Goal: Task Accomplishment & Management: Use online tool/utility

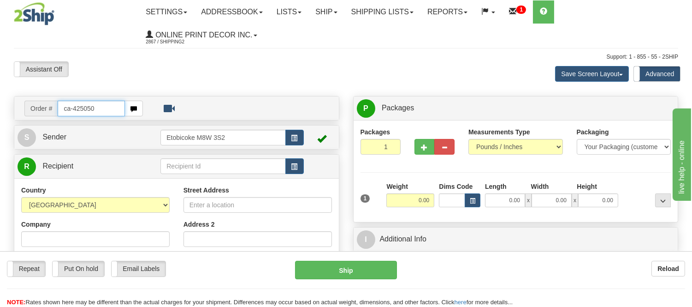
type input "ca-425050"
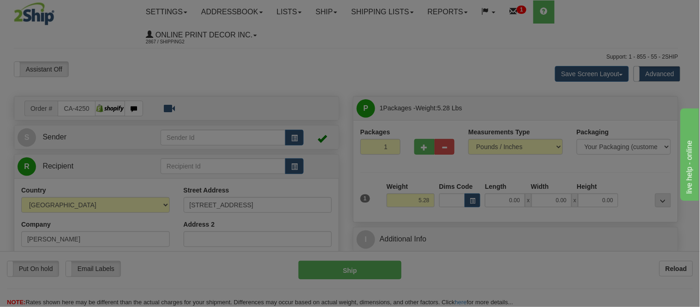
type input "SAINT-ZOTIQUE"
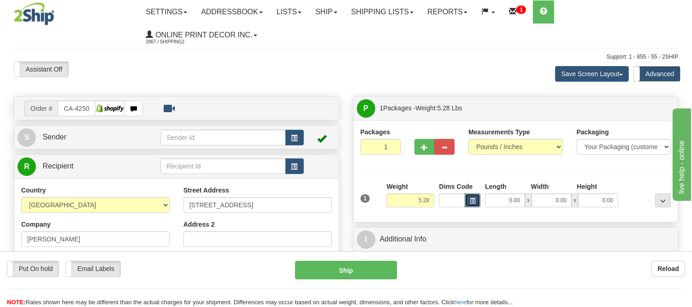
click at [471, 201] on span "button" at bounding box center [473, 200] width 6 height 5
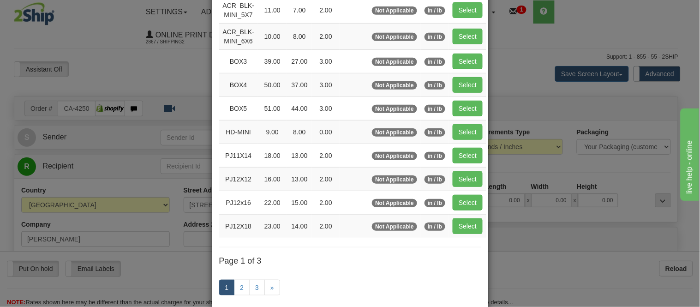
scroll to position [154, 0]
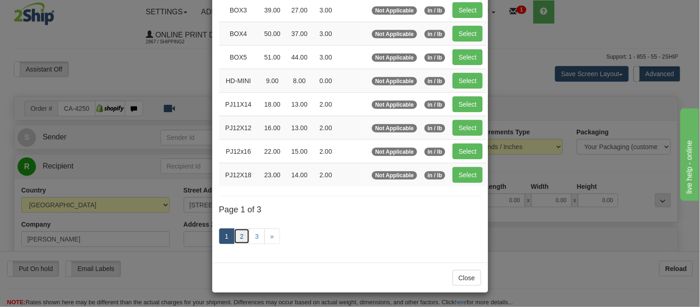
click at [238, 238] on link "2" at bounding box center [242, 236] width 16 height 16
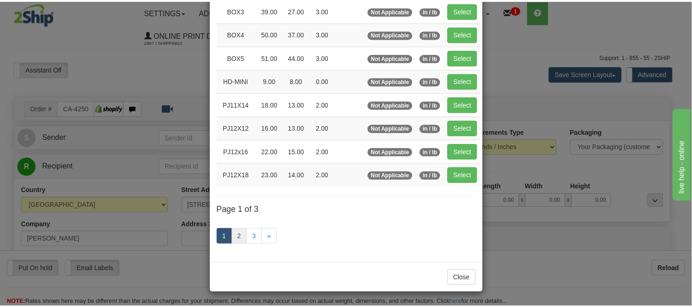
scroll to position [150, 0]
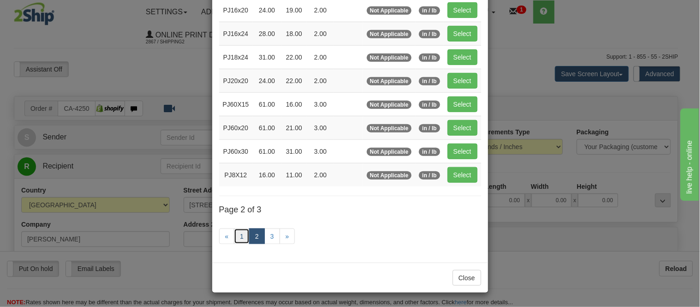
click at [242, 236] on link "1" at bounding box center [242, 236] width 16 height 16
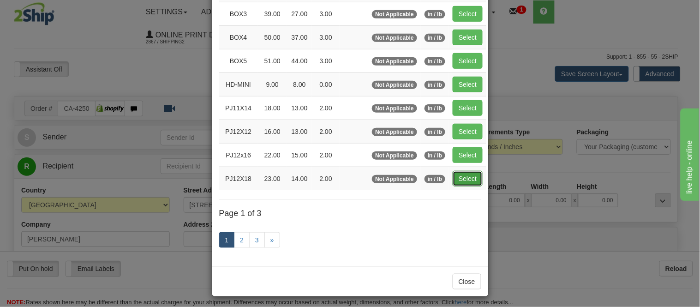
click at [457, 181] on button "Select" at bounding box center [467, 179] width 30 height 16
type input "PJ12X18"
type input "23.00"
type input "14.00"
type input "2.00"
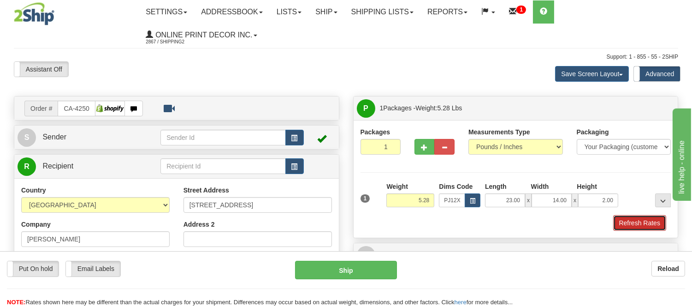
click at [638, 215] on button "Refresh Rates" at bounding box center [639, 223] width 53 height 16
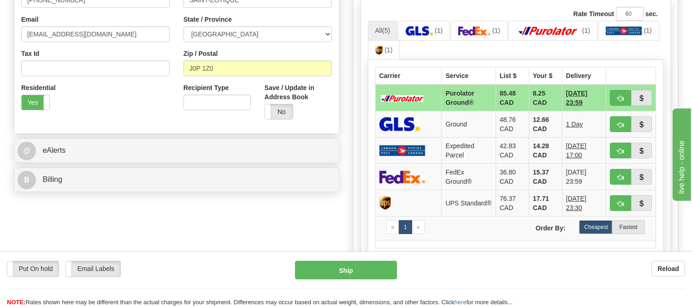
scroll to position [154, 0]
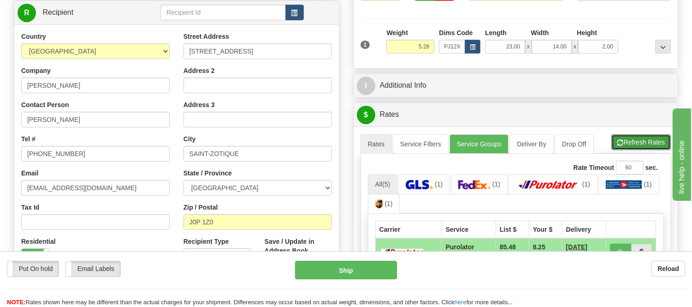
click at [635, 144] on button "Refresh Rates" at bounding box center [641, 142] width 59 height 16
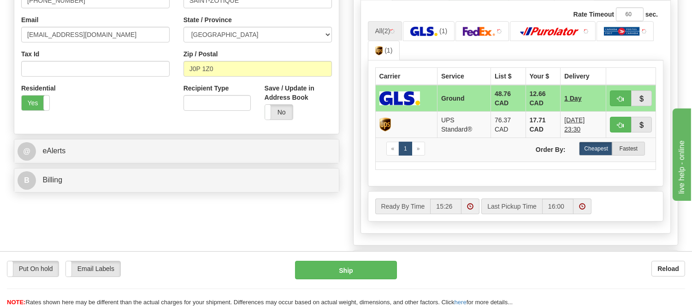
scroll to position [307, 0]
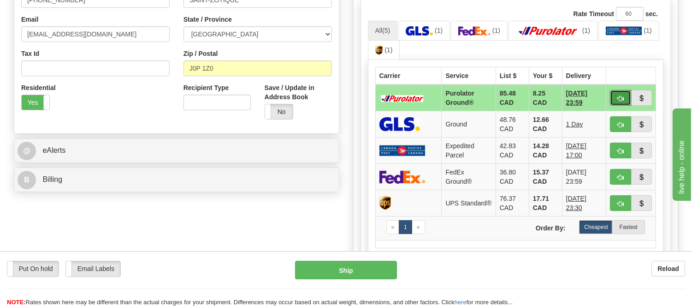
click at [619, 100] on span "button" at bounding box center [621, 98] width 6 height 6
type input "260"
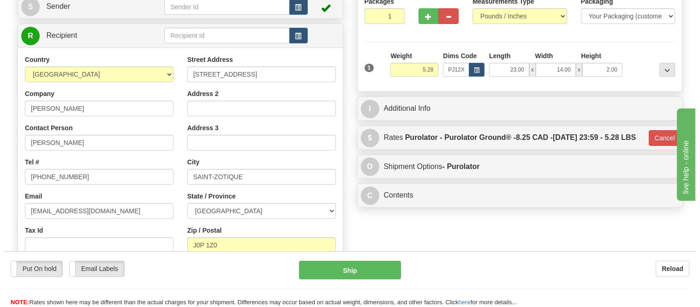
scroll to position [102, 0]
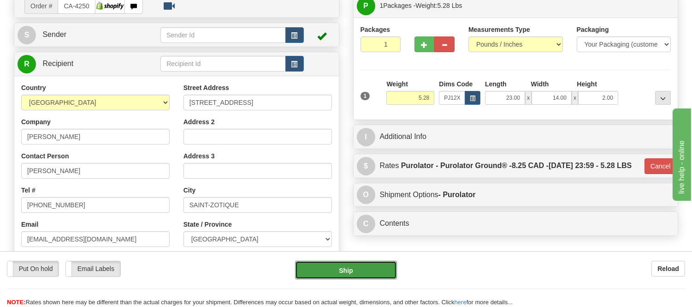
click at [379, 270] on button "Ship" at bounding box center [345, 270] width 101 height 18
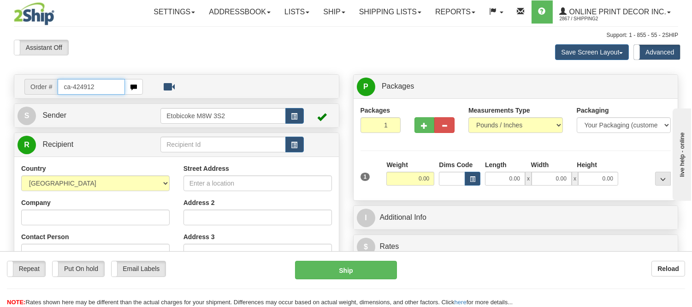
type input "ca-424912"
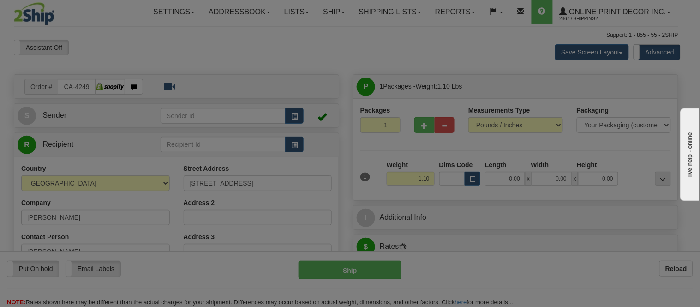
type input "BEACONSFIELD"
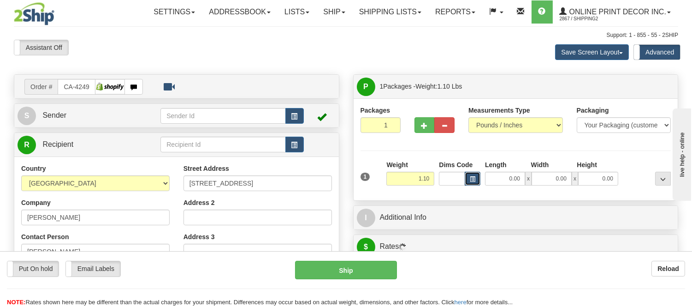
click at [468, 183] on button "button" at bounding box center [473, 179] width 16 height 14
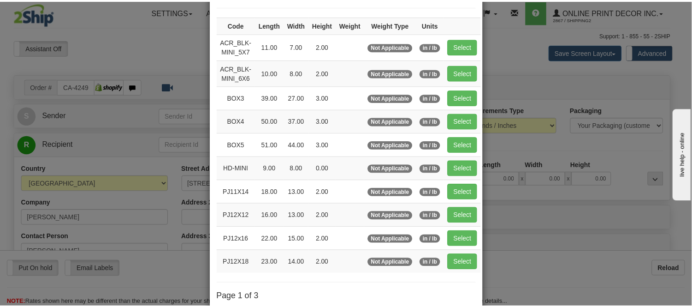
scroll to position [154, 0]
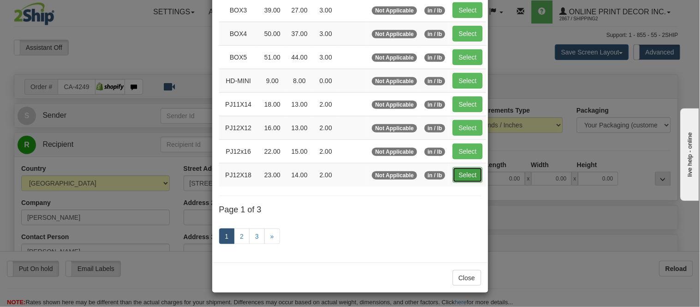
click at [474, 171] on button "Select" at bounding box center [467, 175] width 30 height 16
type input "PJ12X18"
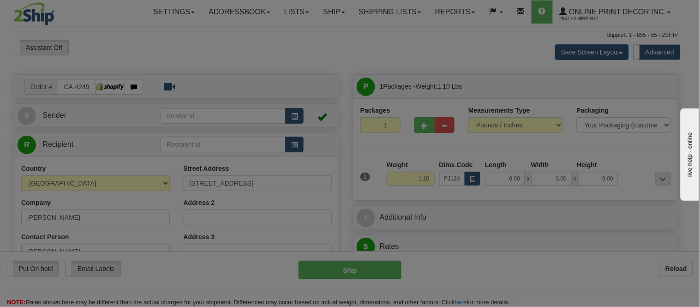
type input "23.00"
type input "14.00"
type input "2.00"
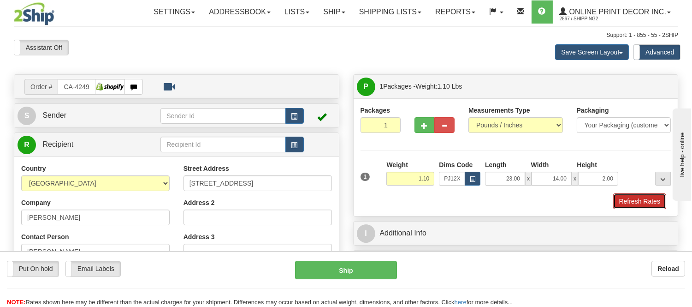
click at [648, 197] on button "Refresh Rates" at bounding box center [639, 201] width 53 height 16
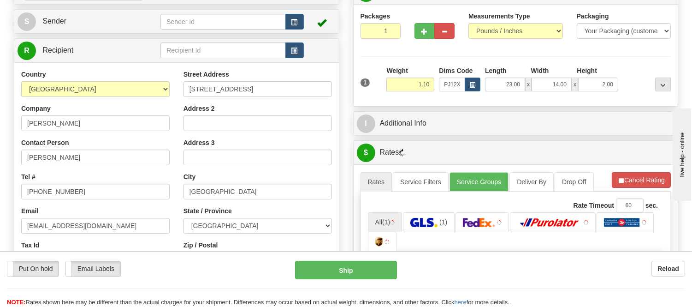
scroll to position [162, 0]
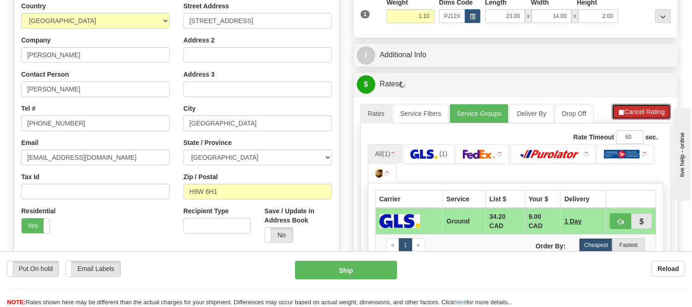
click at [648, 113] on button "Cancel Rating" at bounding box center [641, 112] width 59 height 16
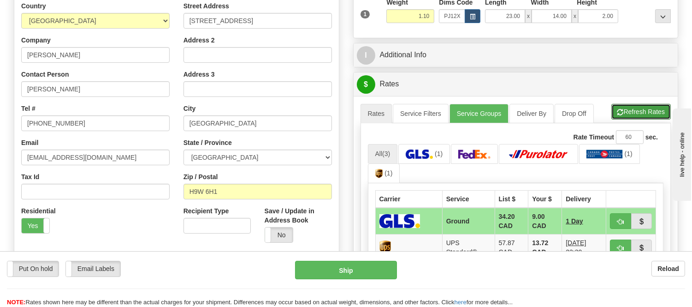
click at [648, 113] on button "Refresh Rates" at bounding box center [641, 112] width 59 height 16
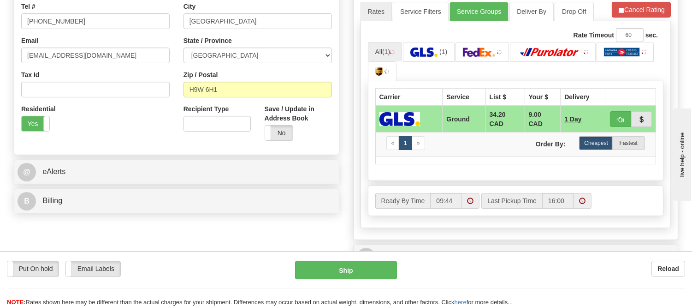
scroll to position [265, 0]
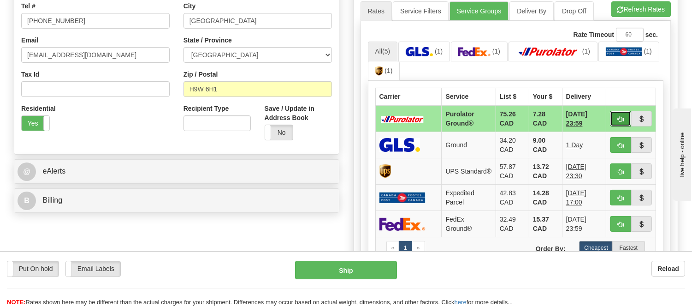
click at [624, 114] on button "button" at bounding box center [620, 119] width 21 height 16
type input "260"
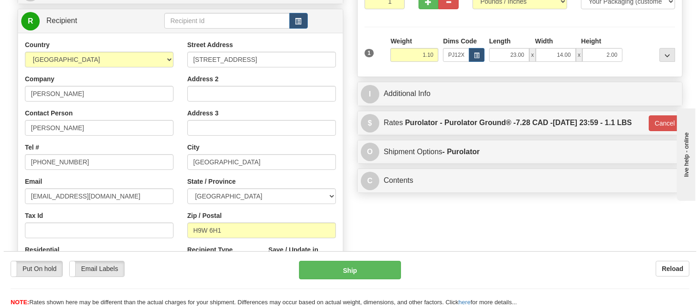
scroll to position [111, 0]
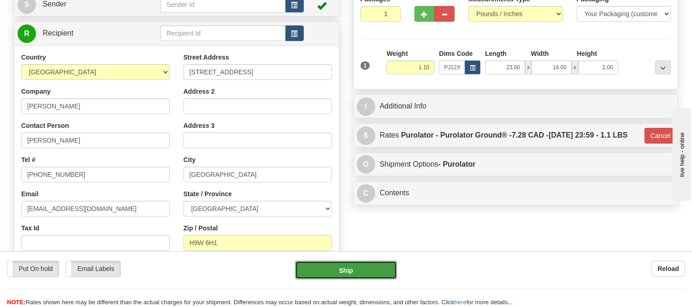
click at [329, 268] on button "Ship" at bounding box center [345, 270] width 101 height 18
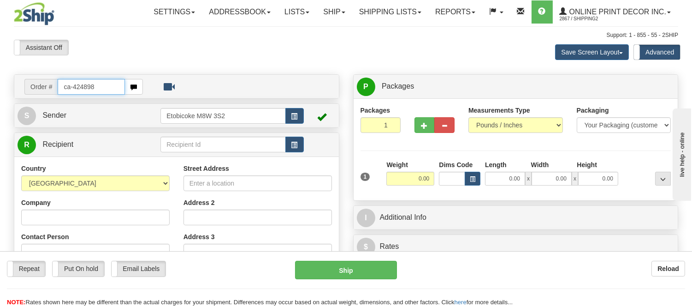
type input "ca-424898"
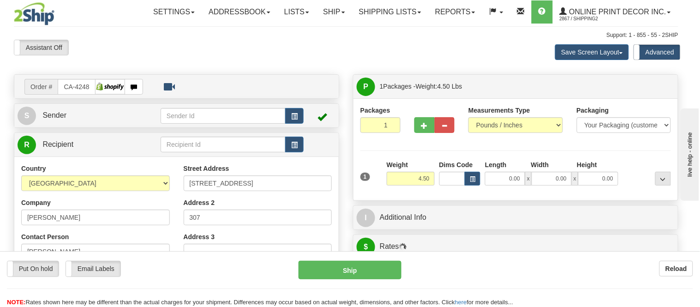
type input "THORNHILL"
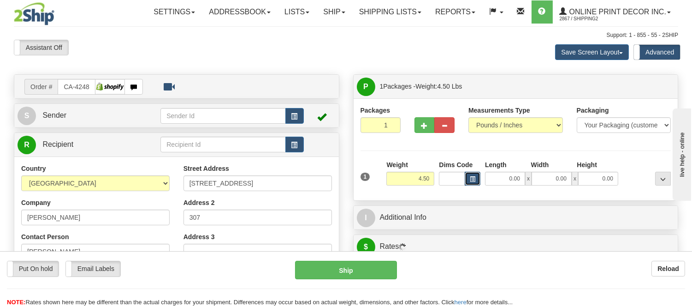
click at [470, 177] on span "button" at bounding box center [473, 179] width 6 height 5
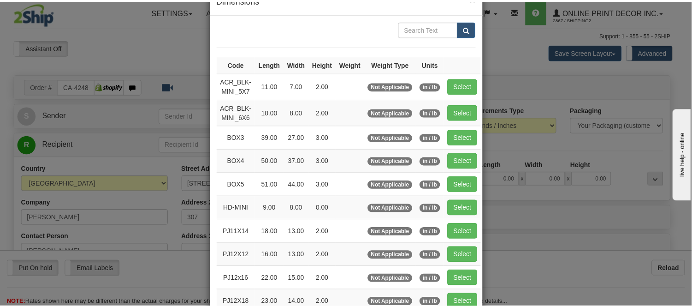
scroll to position [51, 0]
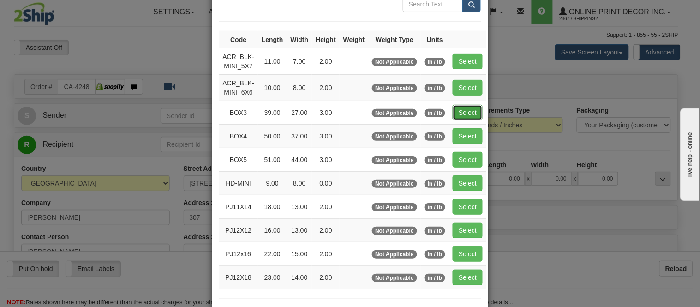
click at [460, 113] on button "Select" at bounding box center [467, 113] width 30 height 16
type input "BOX3"
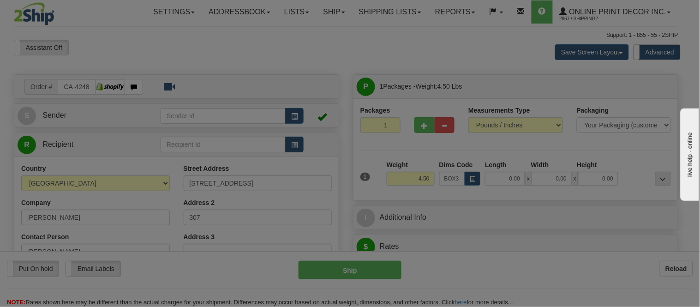
type input "39.00"
type input "27.00"
type input "3.00"
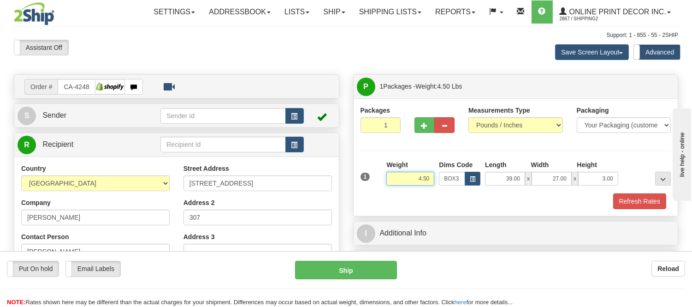
drag, startPoint x: 432, startPoint y: 181, endPoint x: 388, endPoint y: 181, distance: 43.4
click at [388, 181] on input "4.50" at bounding box center [411, 179] width 48 height 14
type input "9.98"
click at [632, 201] on button "Refresh Rates" at bounding box center [639, 201] width 53 height 16
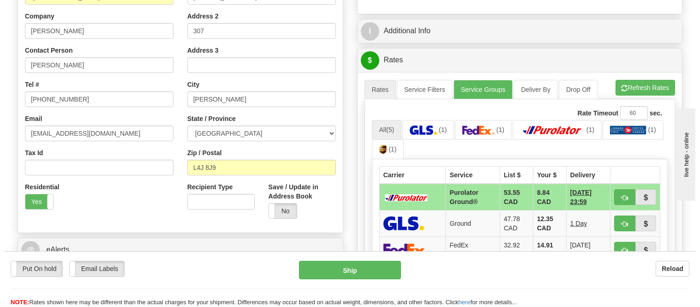
scroll to position [205, 0]
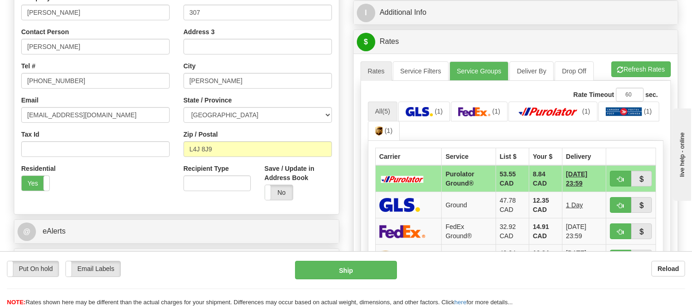
click at [634, 58] on div "A change has been made which could impact your rate estimate. To ensure the est…" at bounding box center [516, 229] width 325 height 351
click at [629, 74] on button "Refresh Rates" at bounding box center [641, 69] width 59 height 16
click at [619, 177] on span "button" at bounding box center [621, 179] width 6 height 6
type input "260"
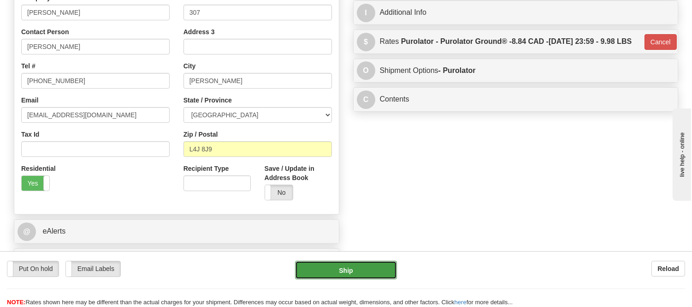
click at [361, 263] on button "Ship" at bounding box center [345, 270] width 101 height 18
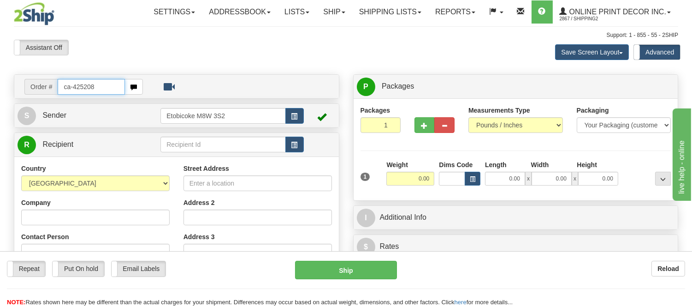
type input "ca-425208"
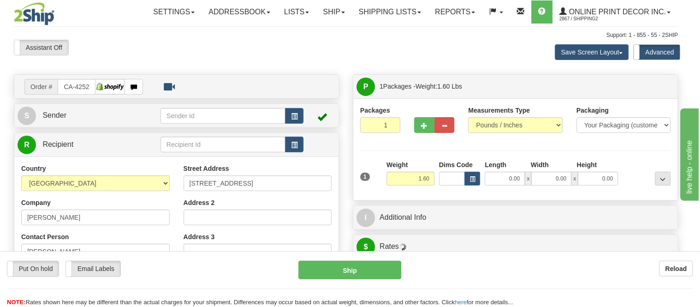
type input "WEYBURN"
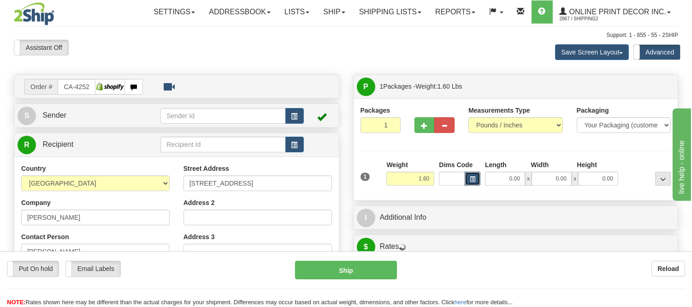
click at [472, 174] on button "button" at bounding box center [473, 179] width 16 height 14
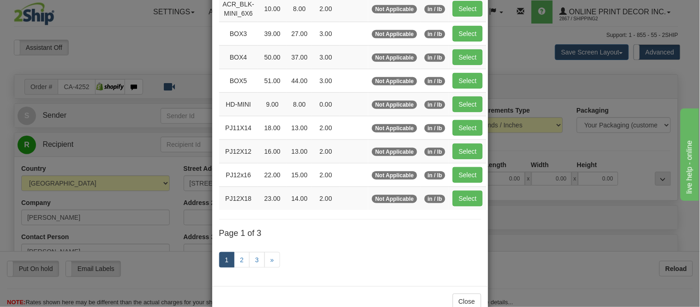
scroll to position [155, 0]
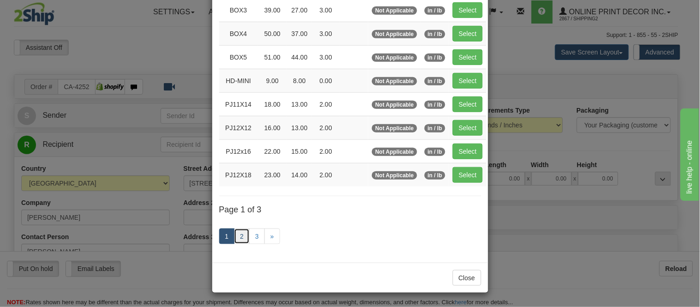
click at [240, 234] on link "2" at bounding box center [242, 236] width 16 height 16
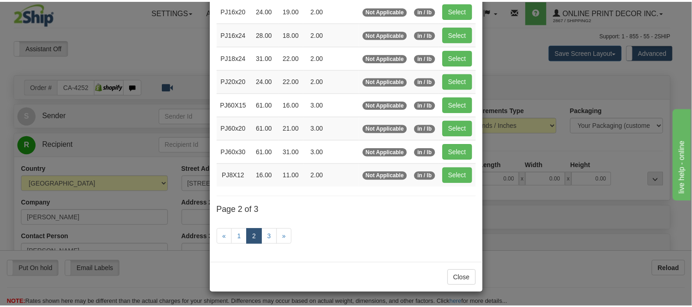
scroll to position [150, 0]
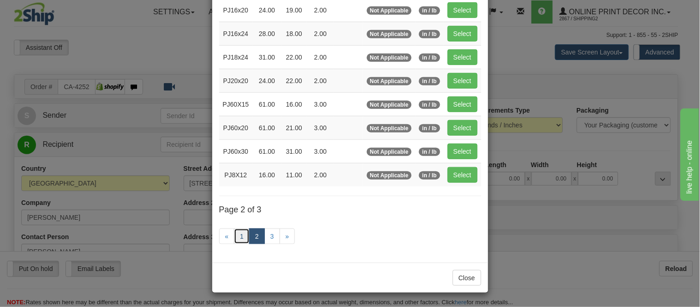
click at [240, 234] on link "1" at bounding box center [242, 236] width 16 height 16
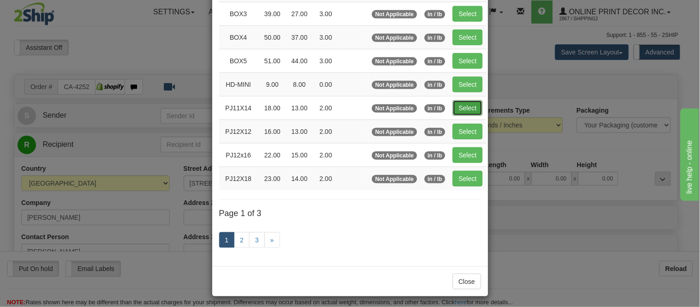
click at [460, 108] on button "Select" at bounding box center [467, 108] width 30 height 16
type input "PJ11X14"
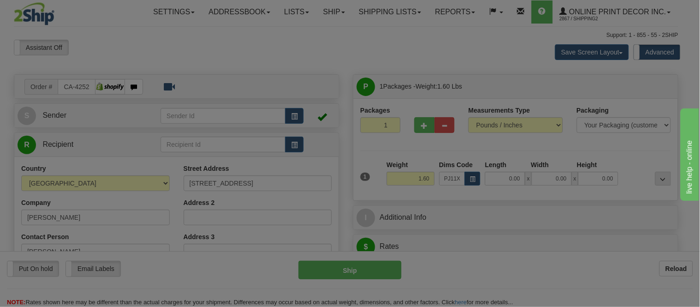
type input "18.00"
type input "13.00"
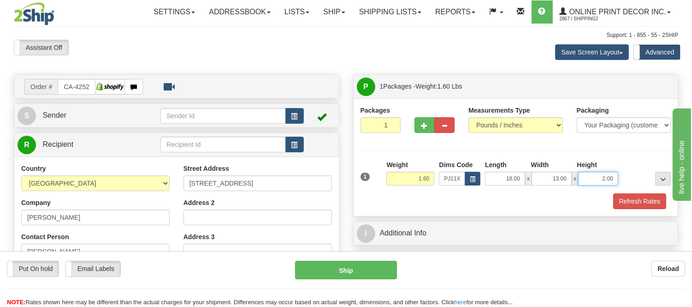
drag, startPoint x: 614, startPoint y: 178, endPoint x: 582, endPoint y: 187, distance: 33.9
click at [582, 187] on div "1 Weight 1.60 Dims Code x x" at bounding box center [515, 176] width 315 height 33
click button "Delete" at bounding box center [0, 0] width 0 height 0
type input "4.00"
drag, startPoint x: 433, startPoint y: 177, endPoint x: 384, endPoint y: 192, distance: 50.8
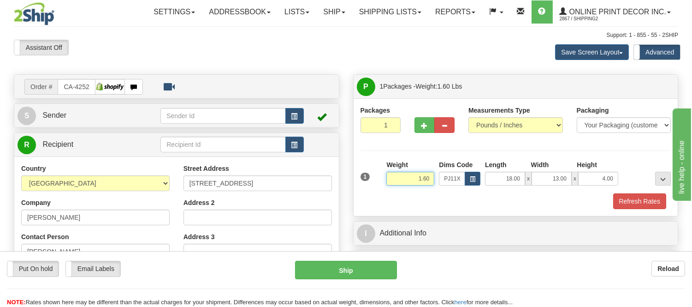
click at [384, 192] on div "1 Weight 1.60 Dims Code x x" at bounding box center [515, 176] width 315 height 33
type input "2.10"
click at [660, 200] on button "Refresh Rates" at bounding box center [639, 201] width 53 height 16
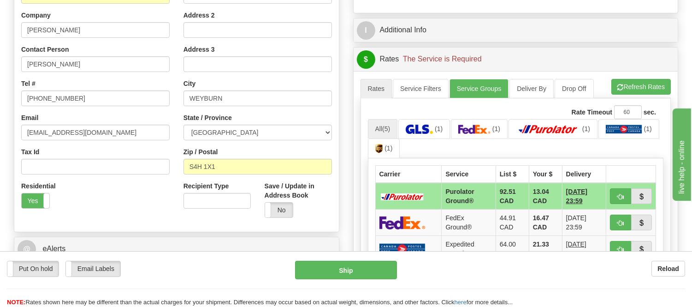
scroll to position [205, 0]
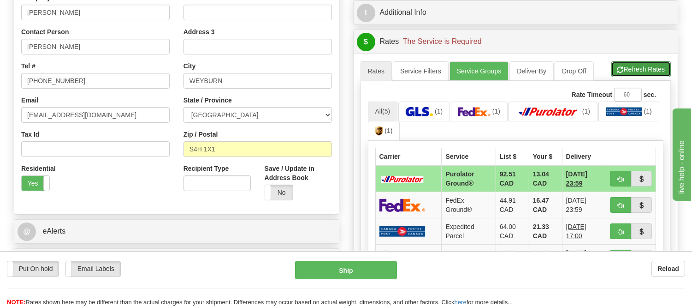
click at [630, 76] on button "Refresh Rates" at bounding box center [641, 69] width 59 height 16
click at [616, 177] on button "button" at bounding box center [620, 179] width 21 height 16
type input "260"
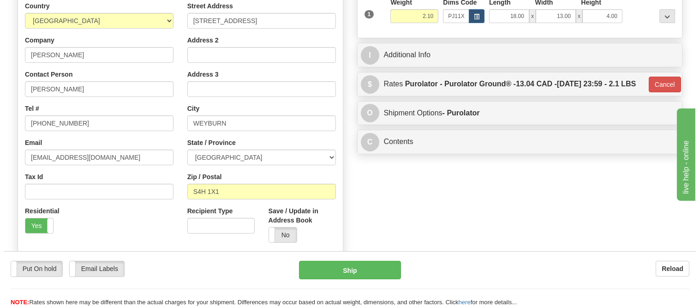
scroll to position [51, 0]
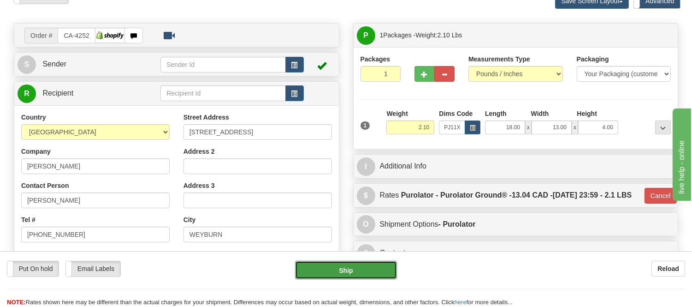
click at [376, 269] on button "Ship" at bounding box center [345, 270] width 101 height 18
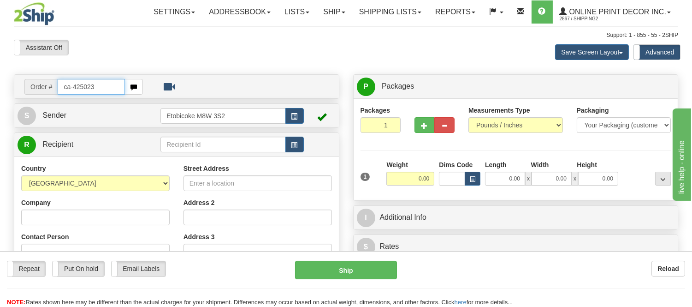
type input "ca-425023"
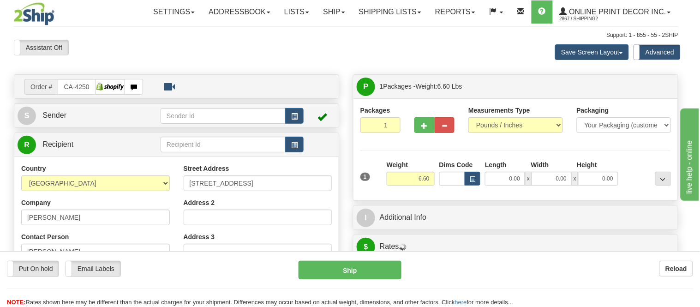
type input "ROSSLAND"
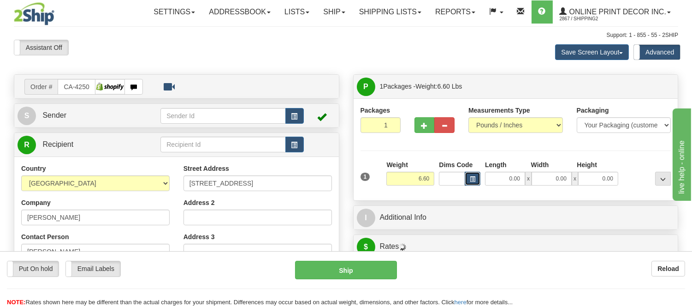
click at [476, 178] on button "button" at bounding box center [473, 179] width 16 height 14
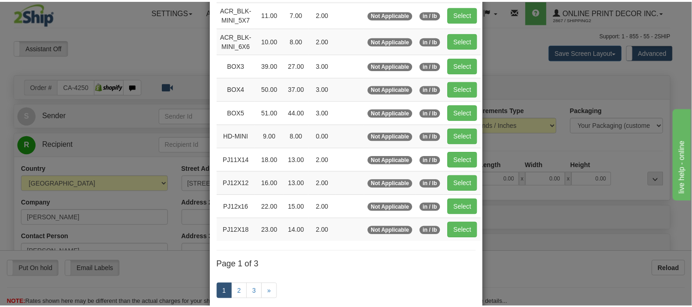
scroll to position [102, 0]
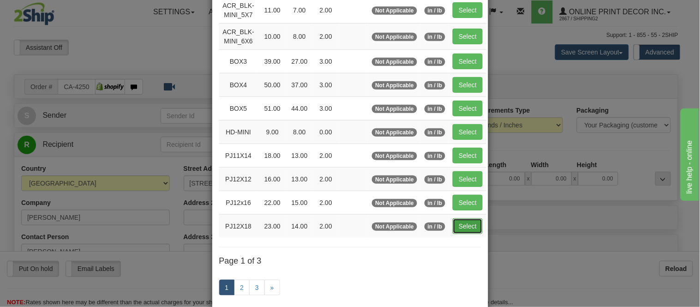
click at [463, 229] on button "Select" at bounding box center [467, 226] width 30 height 16
type input "PJ12X18"
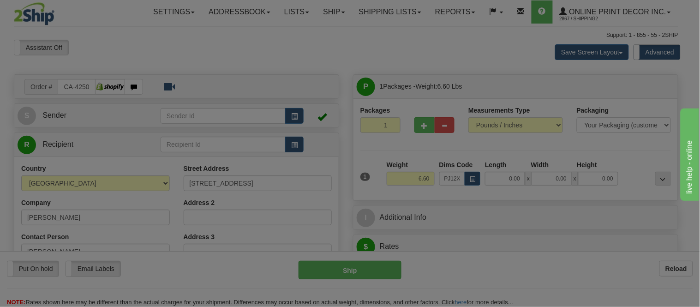
type input "23.00"
type input "14.00"
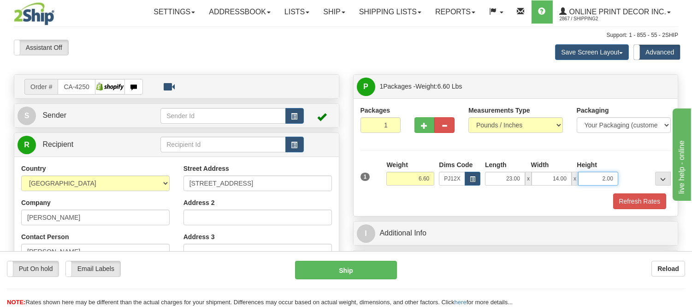
drag, startPoint x: 614, startPoint y: 176, endPoint x: 558, endPoint y: 180, distance: 56.0
click at [558, 180] on div "23.00 x 14.00 x 2.00" at bounding box center [551, 179] width 133 height 14
click button "Delete" at bounding box center [0, 0] width 0 height 0
type input "0"
click button "Delete" at bounding box center [0, 0] width 0 height 0
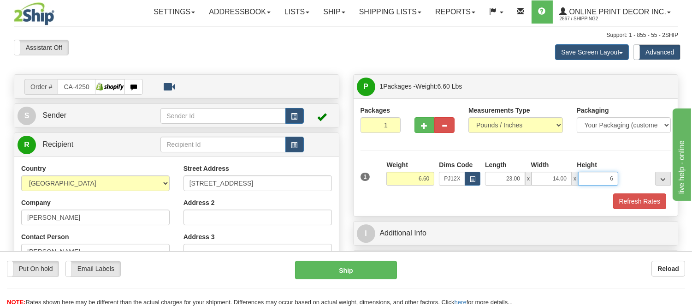
type input "6.00"
click at [655, 200] on button "Refresh Rates" at bounding box center [639, 201] width 53 height 16
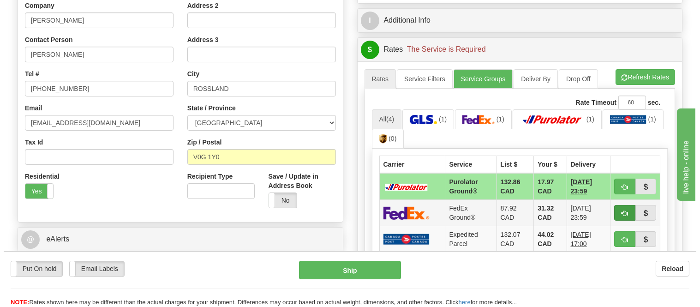
scroll to position [256, 0]
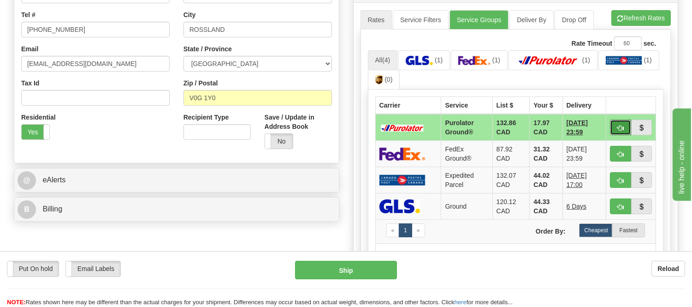
click at [625, 122] on button "button" at bounding box center [620, 127] width 21 height 16
type input "260"
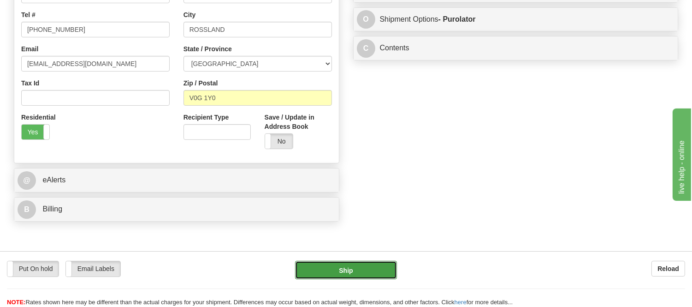
click at [345, 271] on button "Ship" at bounding box center [345, 270] width 101 height 18
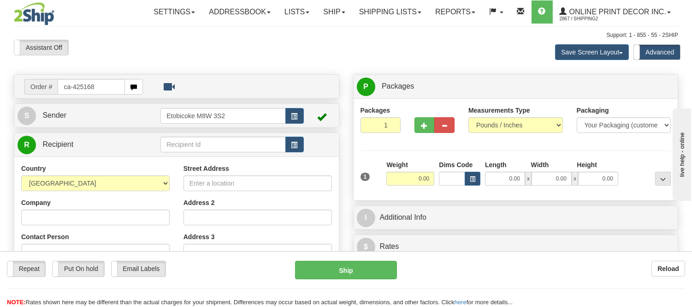
type input "ca-425168"
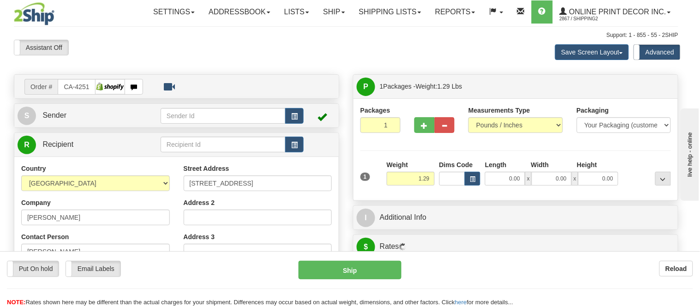
type input "MARKHAM"
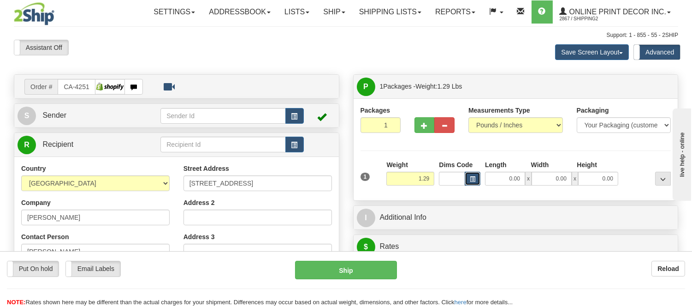
click at [469, 178] on button "button" at bounding box center [473, 179] width 16 height 14
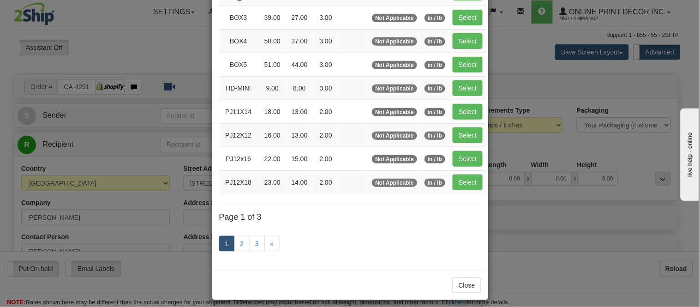
scroll to position [154, 0]
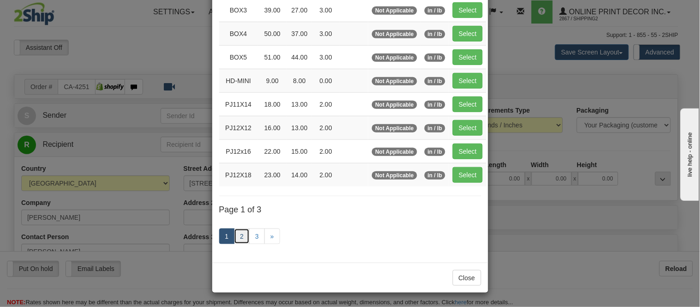
click at [234, 234] on link "2" at bounding box center [242, 236] width 16 height 16
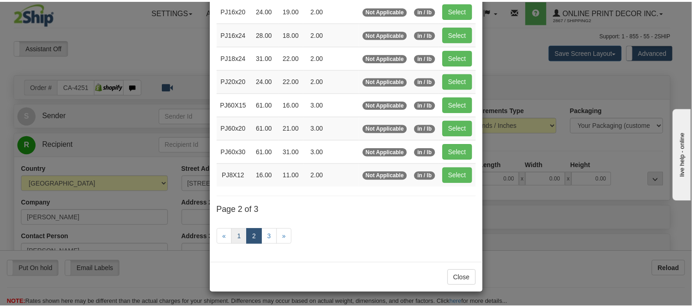
scroll to position [99, 0]
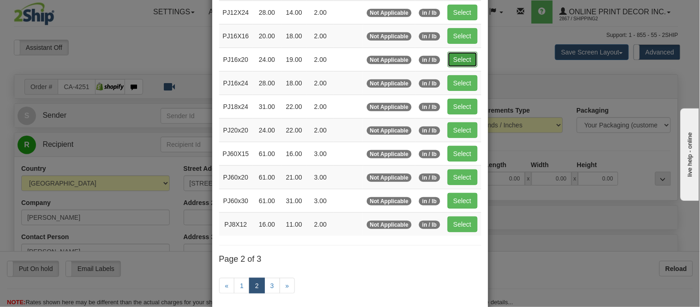
click at [460, 53] on button "Select" at bounding box center [462, 60] width 30 height 16
type input "PJ16x20"
type input "24.00"
type input "19.00"
type input "2.00"
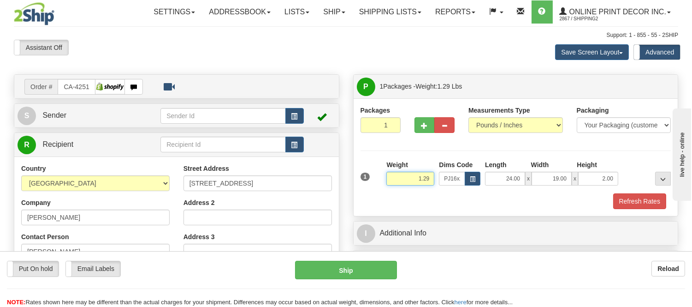
drag, startPoint x: 431, startPoint y: 174, endPoint x: 396, endPoint y: 185, distance: 37.2
click at [396, 185] on input "1.29" at bounding box center [411, 179] width 48 height 14
click at [626, 196] on button "Refresh Rates" at bounding box center [639, 201] width 53 height 16
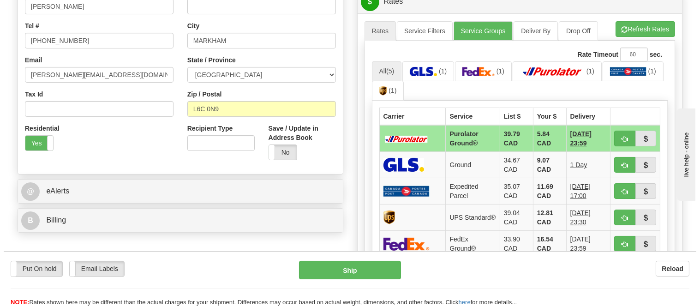
scroll to position [256, 0]
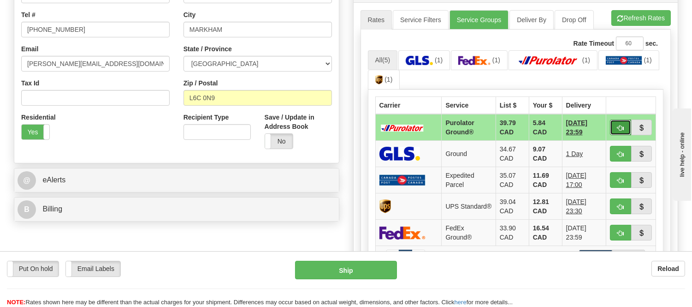
click at [624, 121] on button "button" at bounding box center [620, 127] width 21 height 16
type input "260"
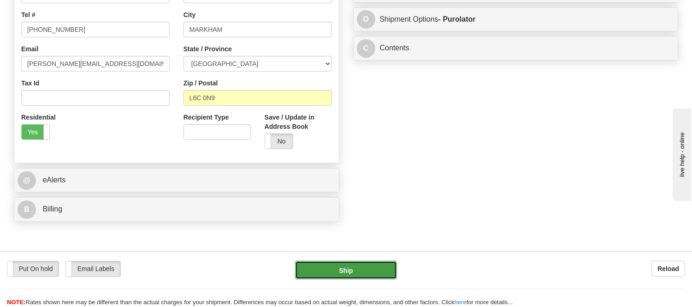
click at [348, 264] on button "Ship" at bounding box center [345, 270] width 101 height 18
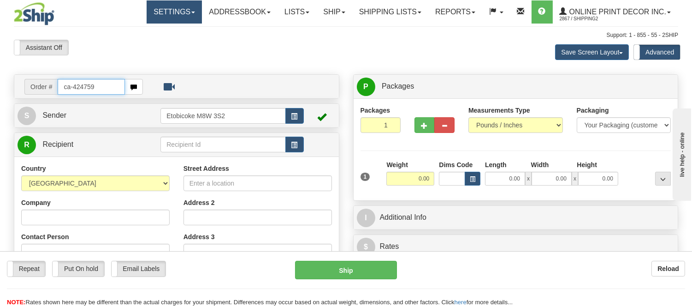
type input "ca-424759"
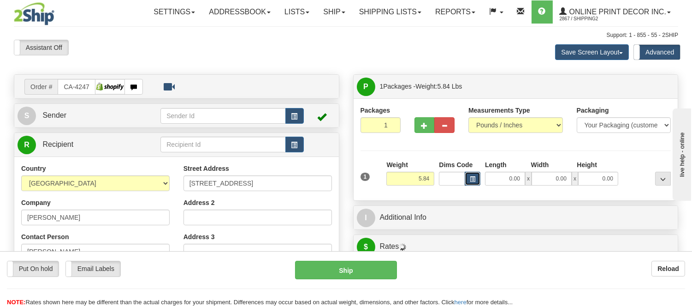
click at [465, 179] on button "button" at bounding box center [473, 179] width 16 height 14
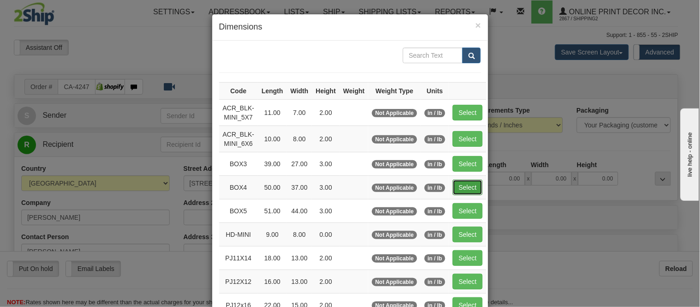
click at [464, 185] on button "Select" at bounding box center [467, 187] width 30 height 16
type input "BOX4"
type input "50.00"
type input "37.00"
type input "3.00"
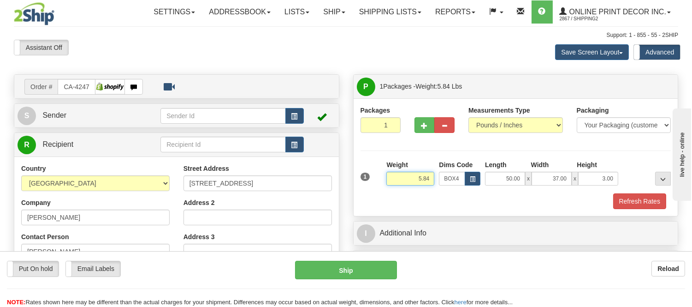
drag, startPoint x: 430, startPoint y: 176, endPoint x: 388, endPoint y: 178, distance: 42.0
click at [388, 178] on input "5.84" at bounding box center [411, 179] width 48 height 14
type input "11.98"
click at [423, 125] on span "button" at bounding box center [425, 126] width 6 height 6
radio input "true"
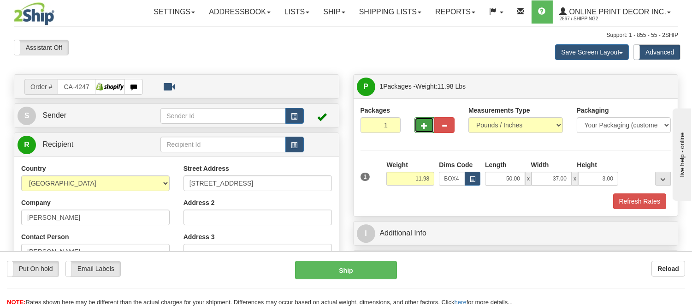
type input "2"
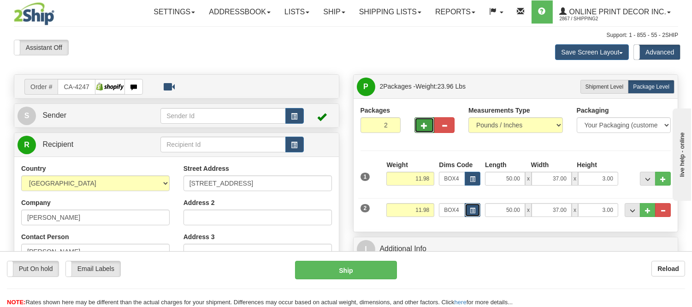
click at [476, 205] on button "button" at bounding box center [473, 210] width 16 height 14
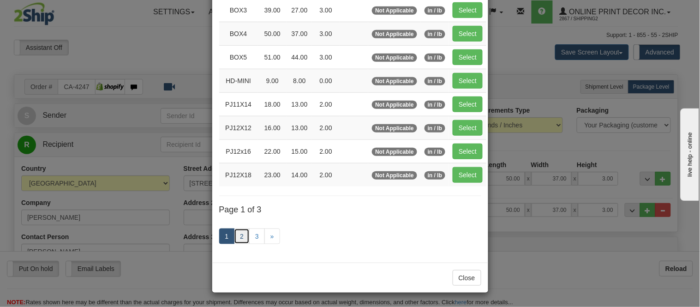
click at [238, 238] on link "2" at bounding box center [242, 236] width 16 height 16
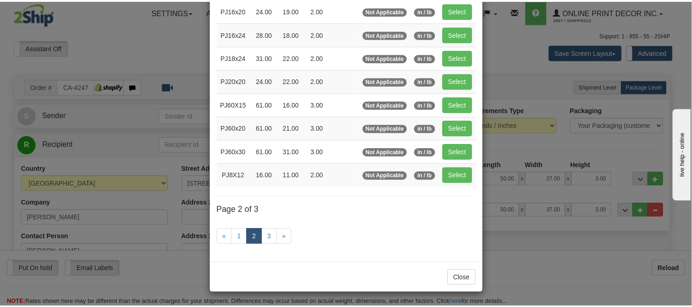
scroll to position [99, 0]
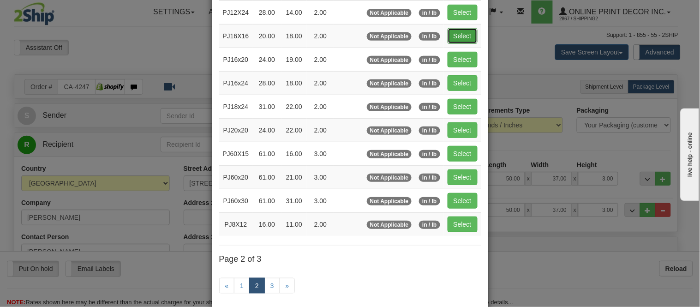
click at [465, 30] on button "Select" at bounding box center [462, 36] width 30 height 16
type input "PJ16X16"
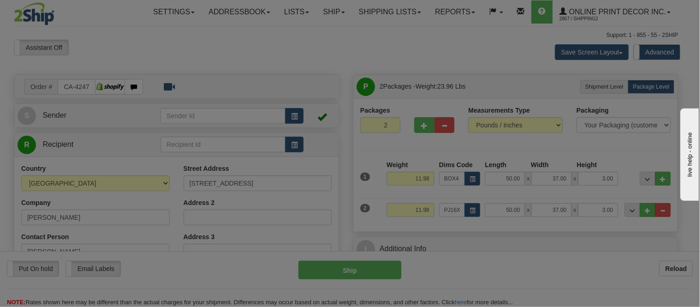
type input "20.00"
type input "18.00"
type input "2.00"
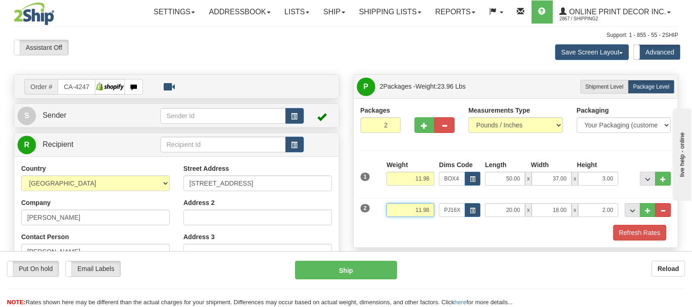
drag, startPoint x: 431, startPoint y: 210, endPoint x: 383, endPoint y: 220, distance: 49.4
click at [383, 220] on div "2 Weight 11.98 Dims Code PJ16X16 Length x x" at bounding box center [515, 208] width 315 height 31
type input "4.98"
drag, startPoint x: 617, startPoint y: 210, endPoint x: 588, endPoint y: 210, distance: 29.5
click at [588, 210] on input "2.00" at bounding box center [598, 210] width 40 height 14
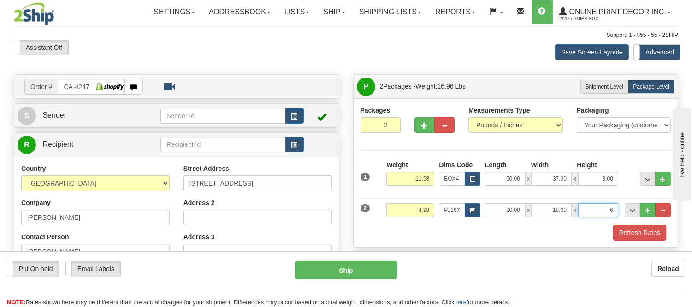
click button "Delete" at bounding box center [0, 0] width 0 height 0
type input "6.00"
click at [433, 123] on button "button" at bounding box center [425, 125] width 20 height 16
type input "3"
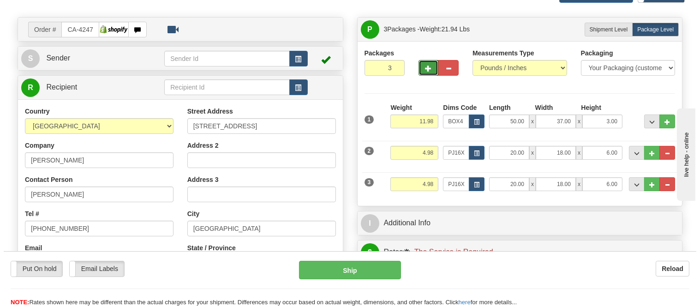
scroll to position [102, 0]
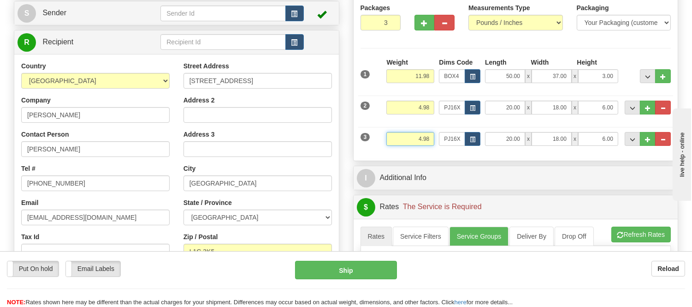
drag, startPoint x: 430, startPoint y: 139, endPoint x: 411, endPoint y: 144, distance: 20.1
click at [411, 144] on input "4.98" at bounding box center [411, 139] width 48 height 14
type input "3"
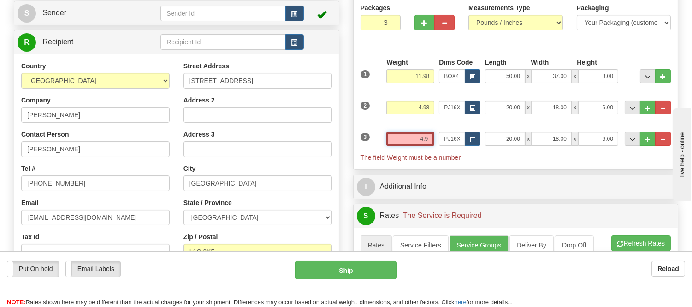
type input "4.98"
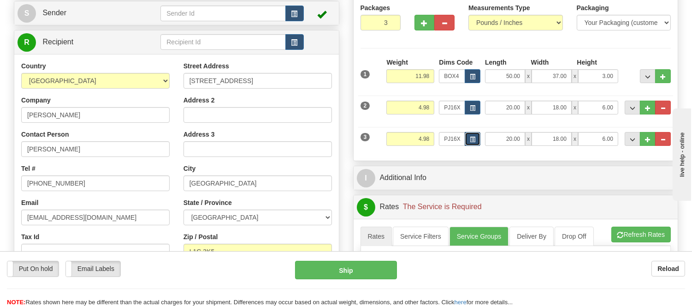
click at [473, 139] on span "button" at bounding box center [473, 139] width 6 height 5
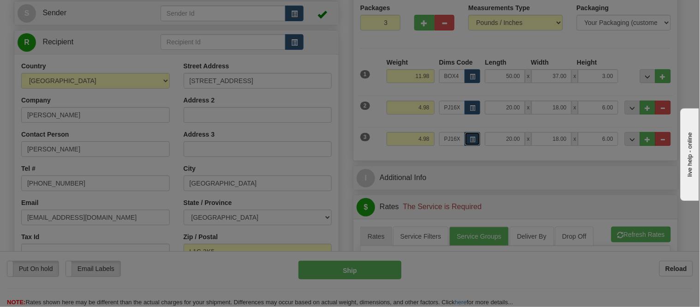
scroll to position [0, 0]
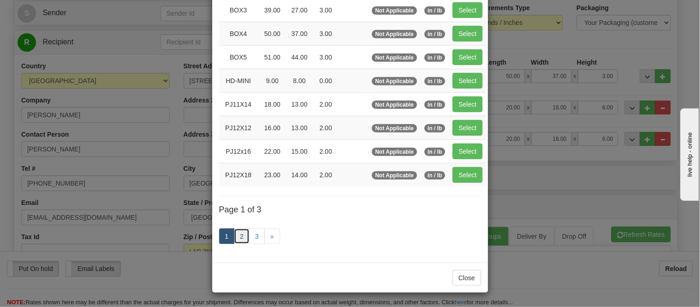
click at [242, 234] on link "2" at bounding box center [242, 236] width 16 height 16
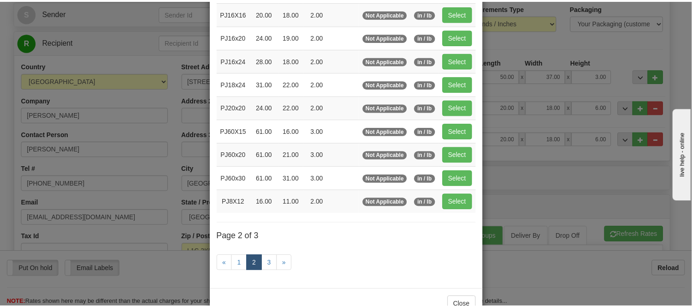
scroll to position [99, 0]
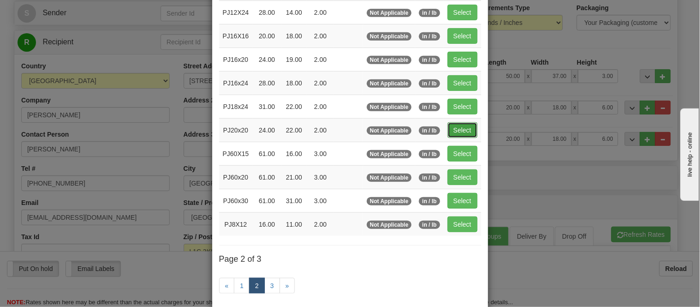
click at [466, 127] on button "Select" at bounding box center [462, 130] width 30 height 16
type input "PJ20x20"
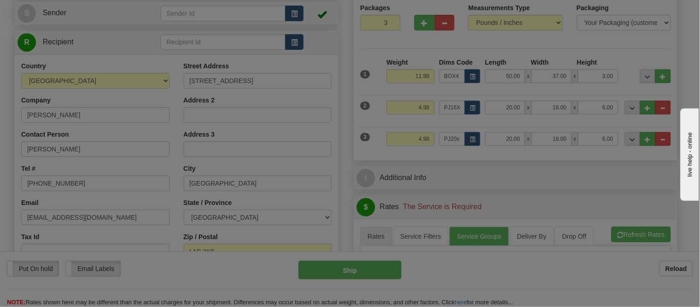
type input "24.00"
type input "22.00"
type input "2.00"
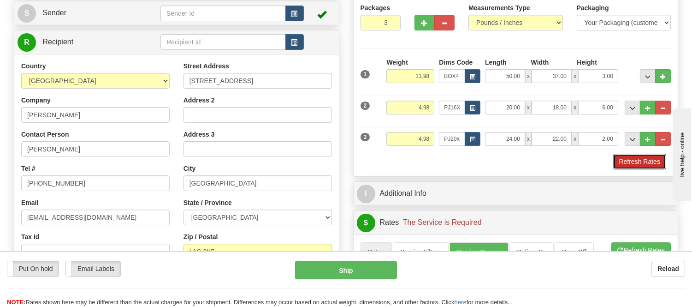
click at [620, 160] on button "Refresh Rates" at bounding box center [639, 162] width 53 height 16
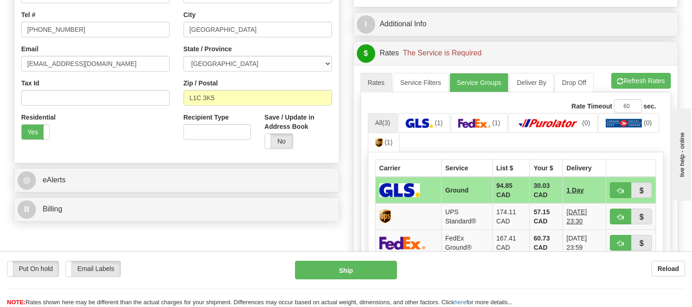
scroll to position [307, 0]
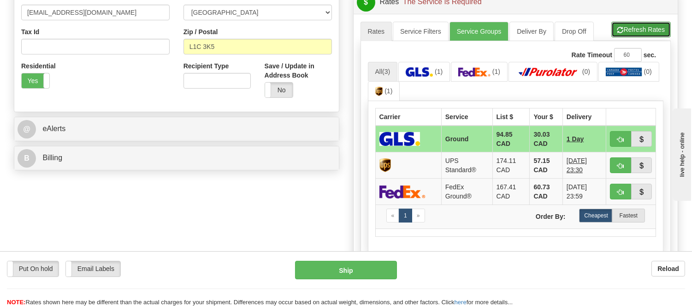
click at [628, 30] on button "Refresh Rates" at bounding box center [641, 30] width 59 height 16
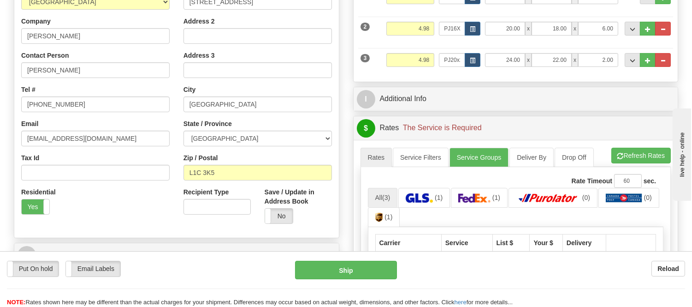
scroll to position [205, 0]
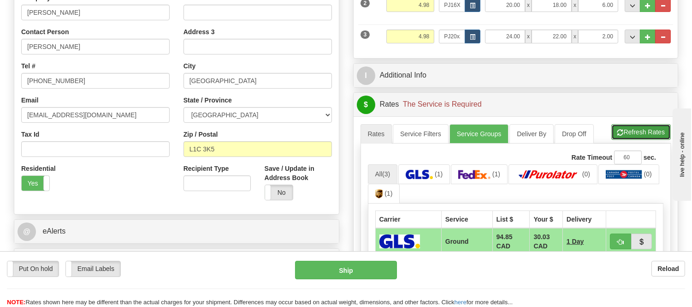
click at [640, 127] on button "Refresh Rates" at bounding box center [641, 132] width 59 height 16
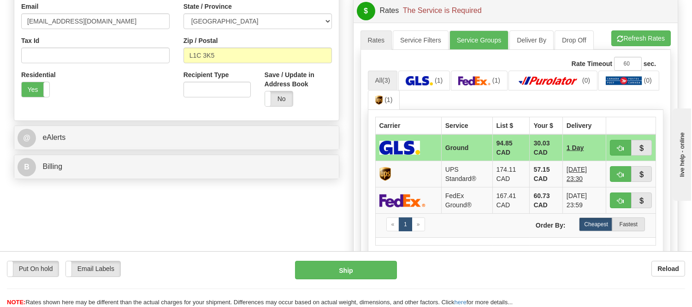
scroll to position [307, 0]
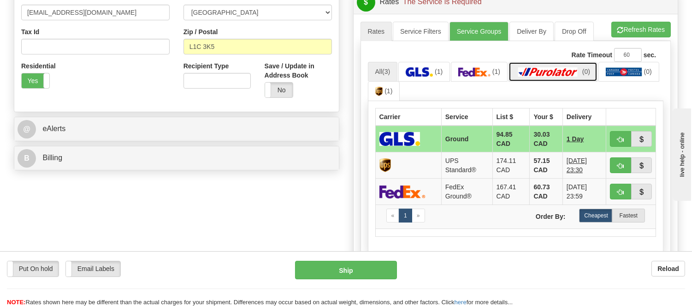
click at [559, 71] on img at bounding box center [548, 71] width 65 height 9
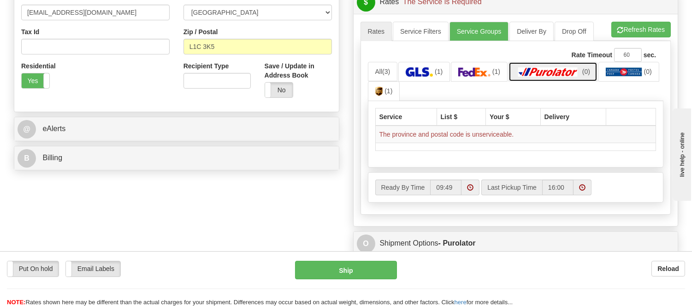
click at [559, 71] on img at bounding box center [548, 71] width 65 height 9
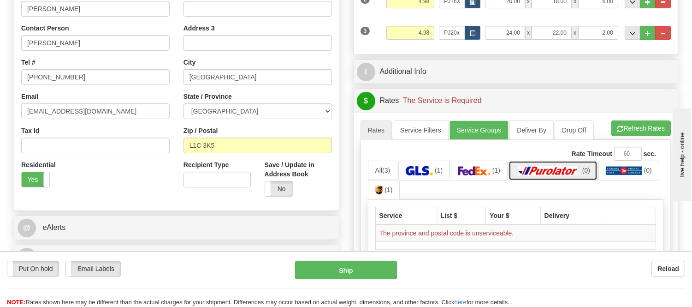
scroll to position [205, 0]
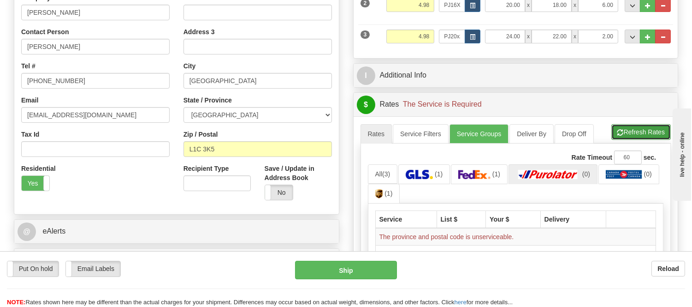
click at [612, 130] on button "Refresh Rates" at bounding box center [641, 132] width 59 height 16
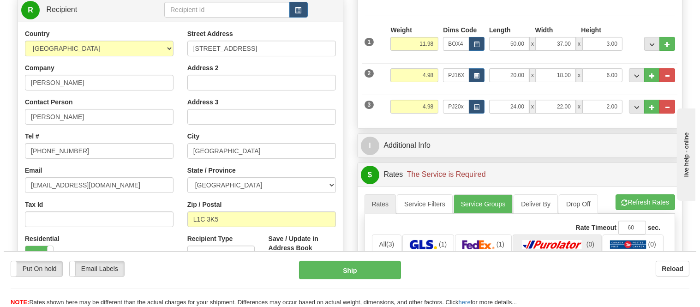
scroll to position [154, 0]
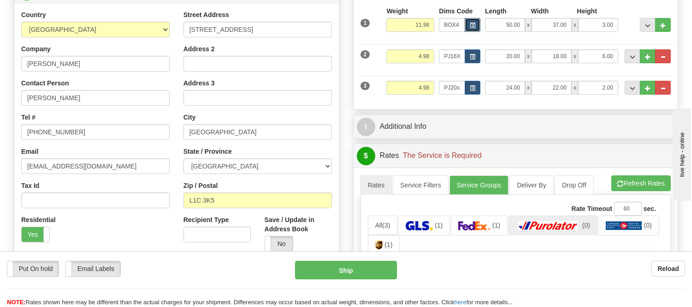
click at [471, 25] on span "button" at bounding box center [473, 25] width 6 height 5
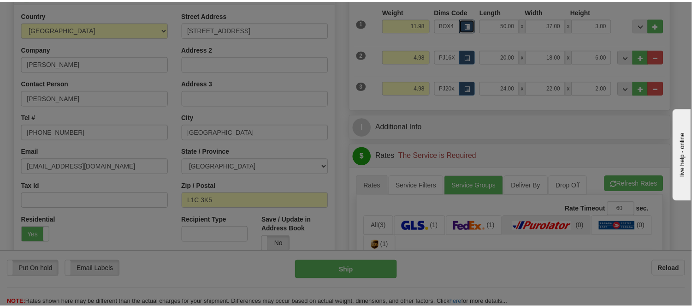
scroll to position [0, 0]
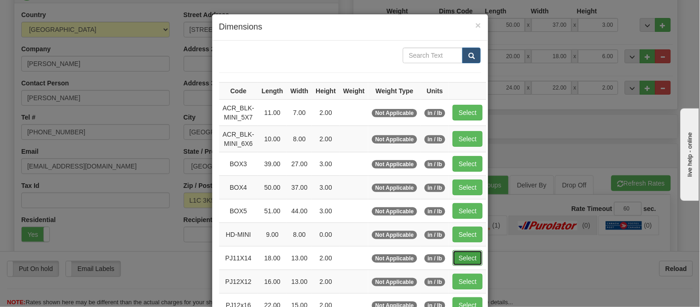
click at [460, 260] on button "Select" at bounding box center [467, 258] width 30 height 16
type input "PJ11X14"
type input "18.00"
type input "13.00"
type input "2.00"
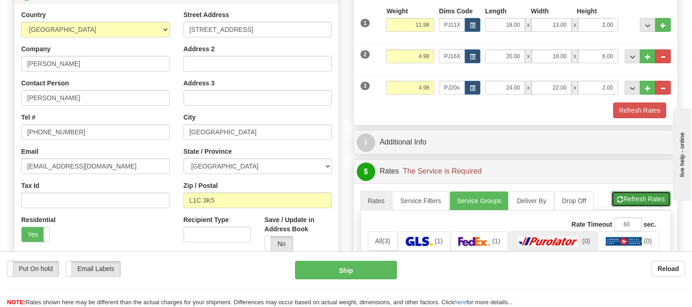
click at [642, 194] on button "Refresh Rates" at bounding box center [641, 199] width 59 height 16
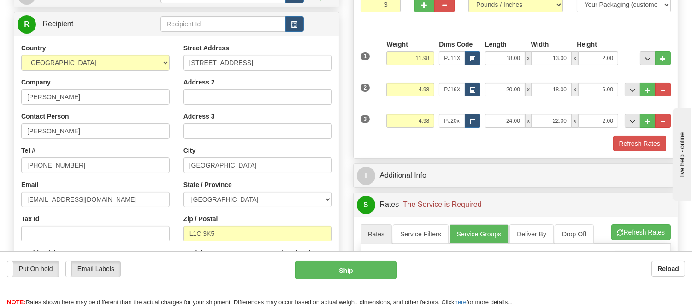
scroll to position [102, 0]
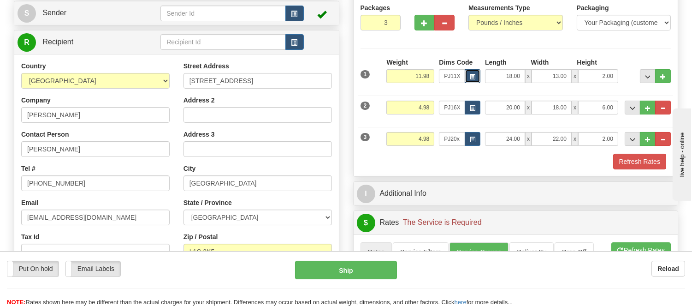
click at [470, 77] on span "button" at bounding box center [473, 76] width 6 height 5
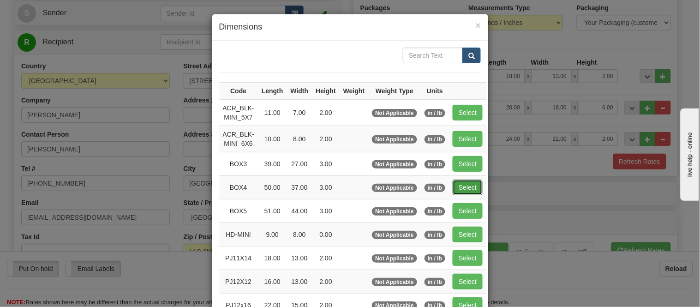
click at [459, 184] on button "Select" at bounding box center [467, 187] width 30 height 16
type input "BOX4"
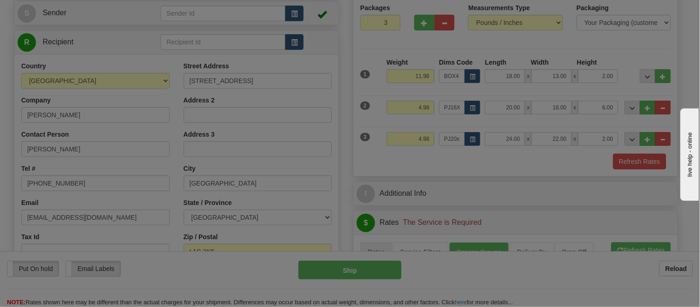
type input "50.00"
type input "37.00"
type input "3.00"
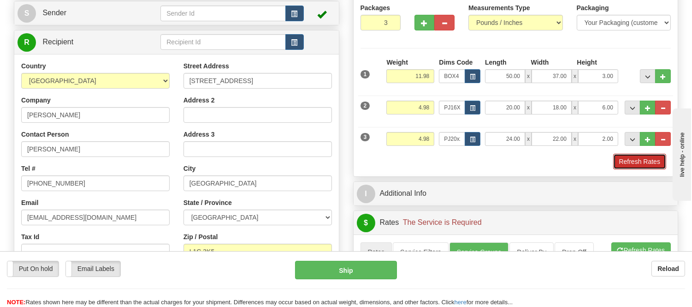
click at [631, 161] on button "Refresh Rates" at bounding box center [639, 162] width 53 height 16
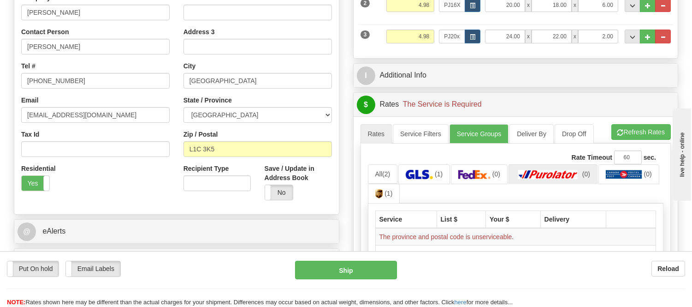
scroll to position [154, 0]
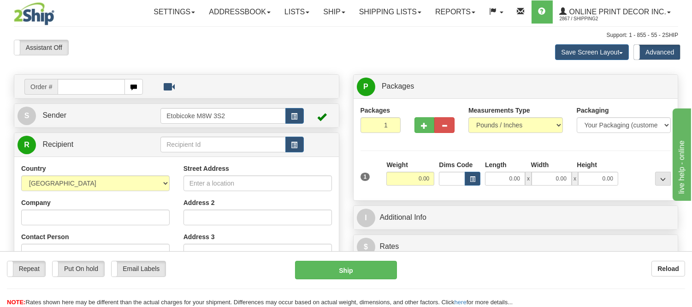
click at [79, 86] on input "text" at bounding box center [91, 87] width 67 height 16
type input "ca-424864"
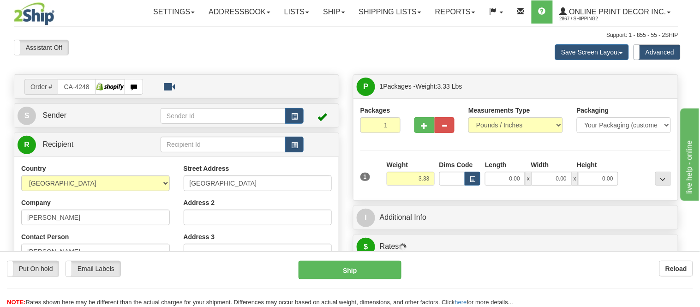
type input "[PERSON_NAME]"
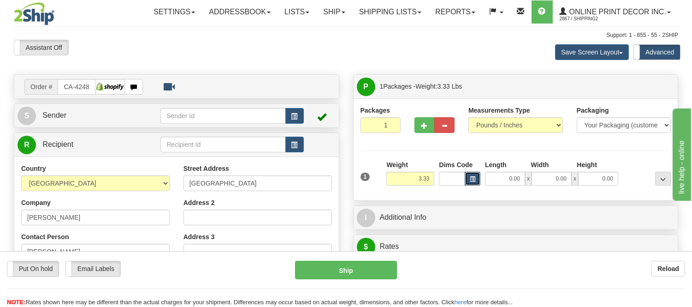
click at [478, 175] on button "button" at bounding box center [473, 179] width 16 height 14
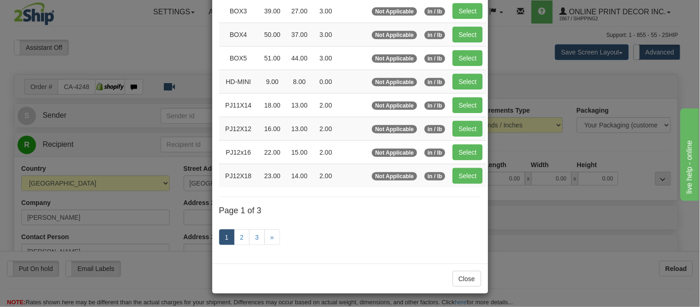
scroll to position [154, 0]
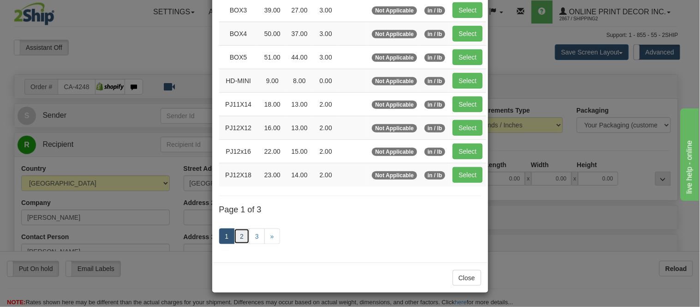
click at [243, 238] on link "2" at bounding box center [242, 236] width 16 height 16
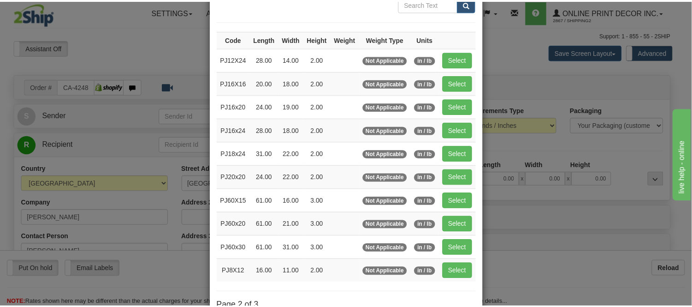
scroll to position [48, 0]
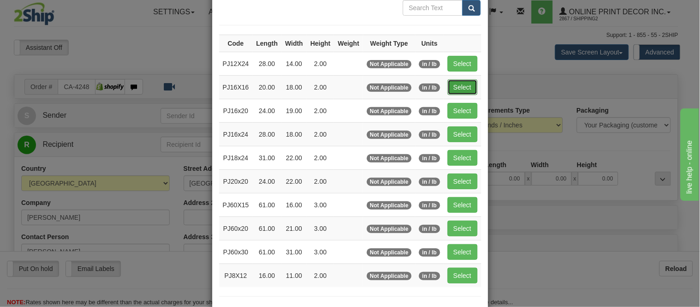
click at [455, 86] on button "Select" at bounding box center [462, 87] width 30 height 16
type input "PJ16X16"
type input "20.00"
type input "18.00"
type input "2.00"
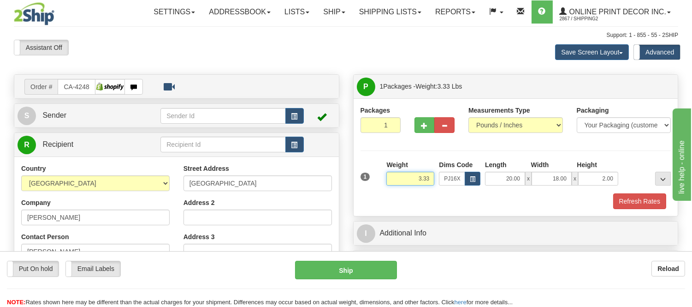
drag, startPoint x: 431, startPoint y: 176, endPoint x: 376, endPoint y: 183, distance: 55.3
click at [376, 183] on div "1 Weight 3.33 Dims Code x x" at bounding box center [515, 176] width 315 height 33
type input "4.10"
click at [635, 196] on button "Refresh Rates" at bounding box center [639, 201] width 53 height 16
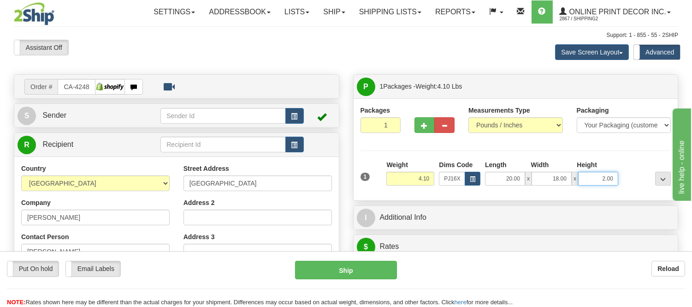
drag, startPoint x: 614, startPoint y: 177, endPoint x: 565, endPoint y: 195, distance: 52.1
click at [565, 195] on div "Packages 1 1 Measurements Type" at bounding box center [516, 149] width 325 height 102
type input "6"
click button "Delete" at bounding box center [0, 0] width 0 height 0
type input "4.00"
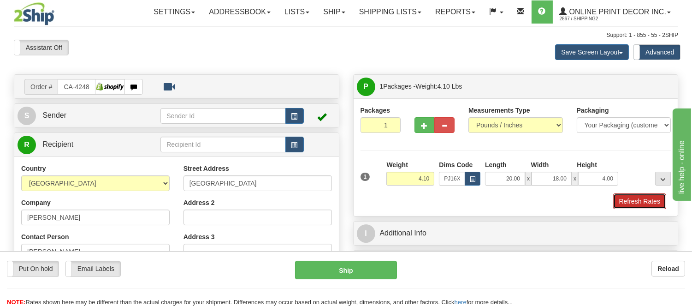
click at [632, 197] on button "Refresh Rates" at bounding box center [639, 201] width 53 height 16
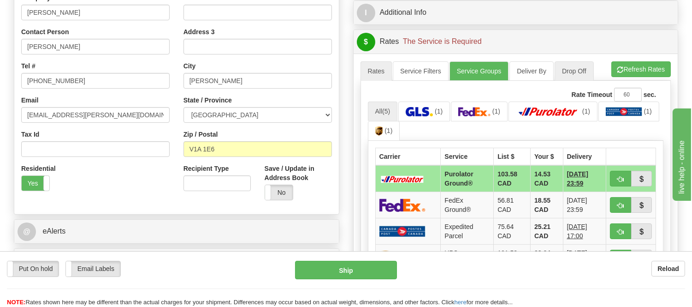
scroll to position [256, 0]
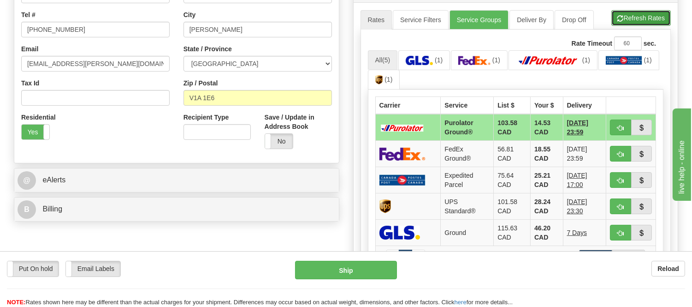
click at [629, 15] on button "Refresh Rates" at bounding box center [641, 18] width 59 height 16
click at [622, 125] on span "button" at bounding box center [621, 128] width 6 height 6
type input "260"
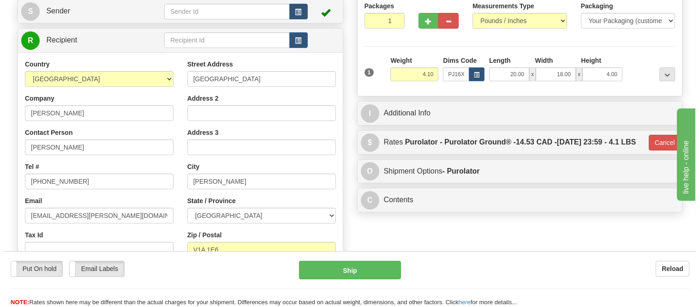
scroll to position [51, 0]
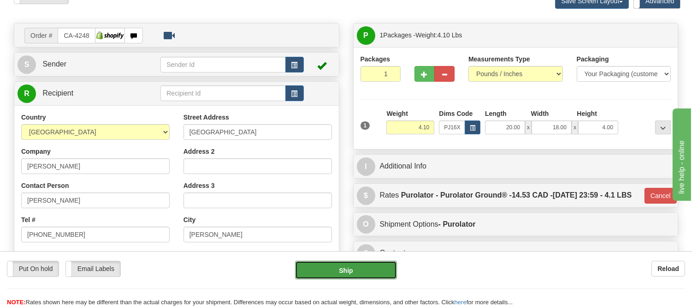
click at [372, 271] on button "Ship" at bounding box center [345, 270] width 101 height 18
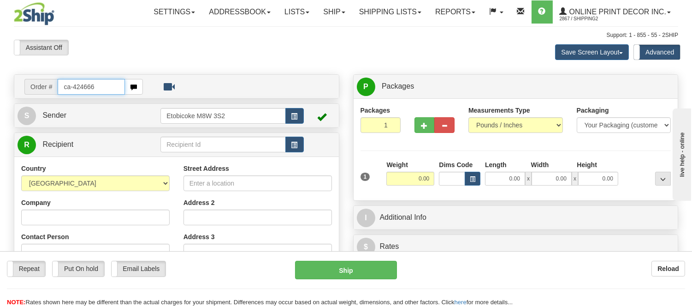
type input "ca-424666"
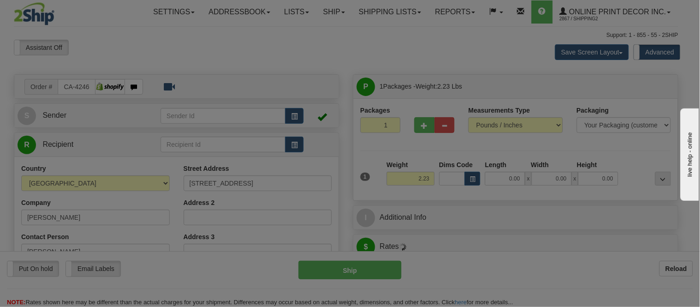
type input "CAMROSE"
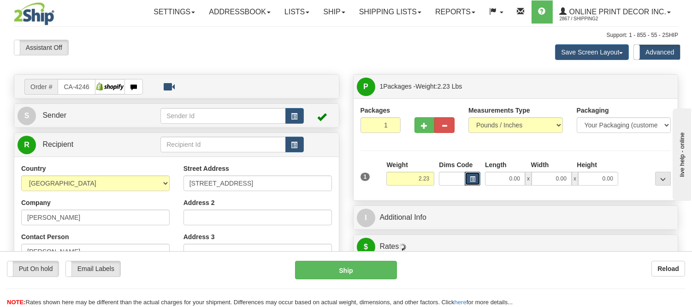
click at [472, 180] on span "button" at bounding box center [473, 179] width 6 height 5
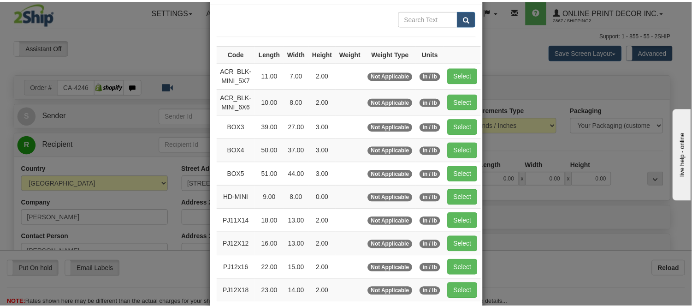
scroll to position [102, 0]
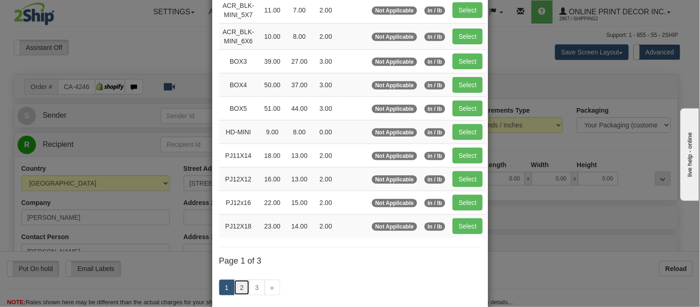
click at [241, 287] on link "2" at bounding box center [242, 288] width 16 height 16
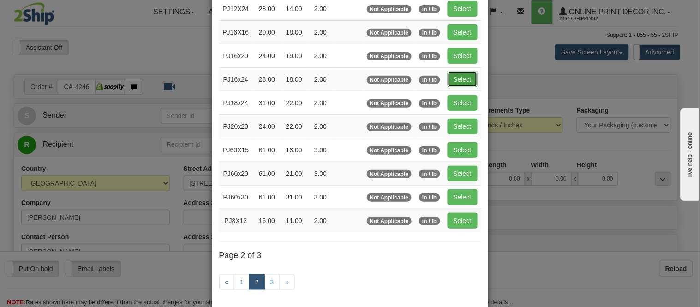
click at [471, 76] on button "Select" at bounding box center [462, 79] width 30 height 16
type input "PJ16x24"
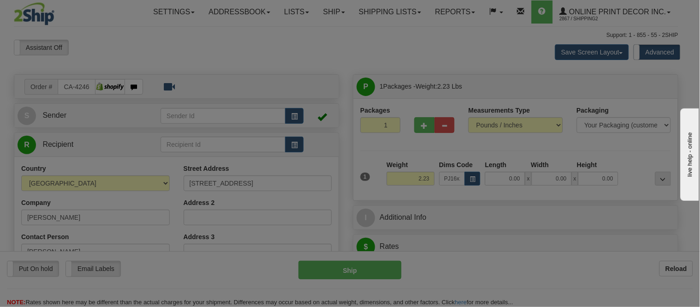
type input "28.00"
type input "18.00"
type input "2.00"
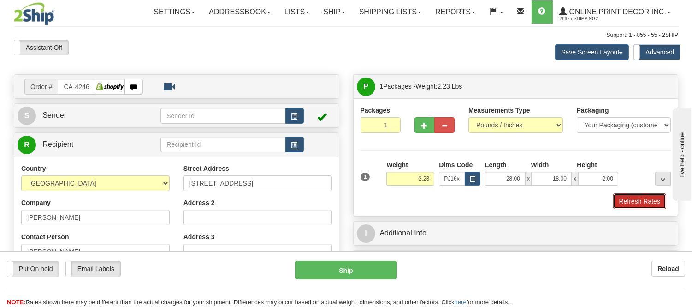
click at [626, 201] on button "Refresh Rates" at bounding box center [639, 201] width 53 height 16
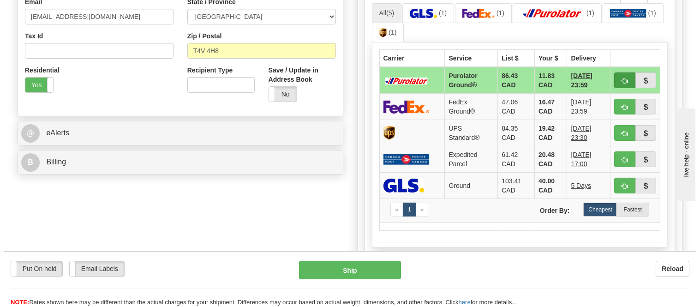
scroll to position [307, 0]
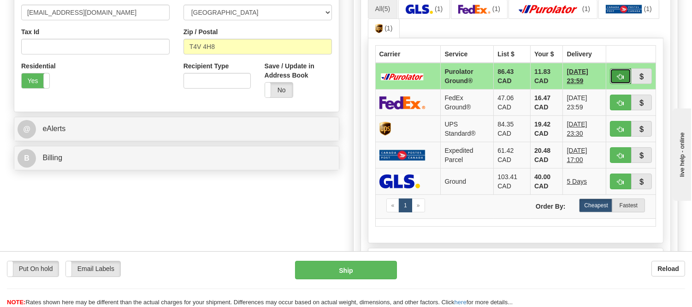
click at [621, 74] on span "button" at bounding box center [621, 77] width 6 height 6
type input "260"
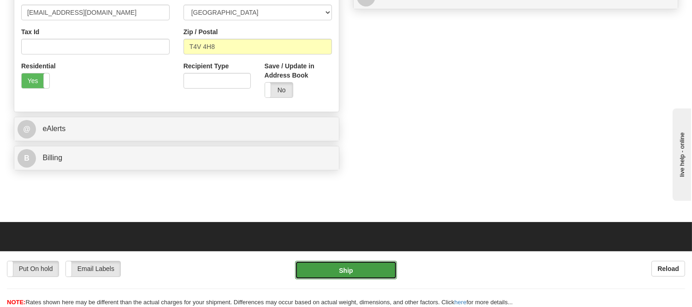
click at [371, 266] on button "Ship" at bounding box center [345, 270] width 101 height 18
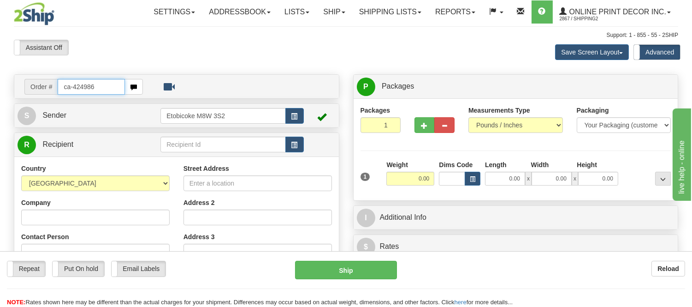
type input "ca-424986"
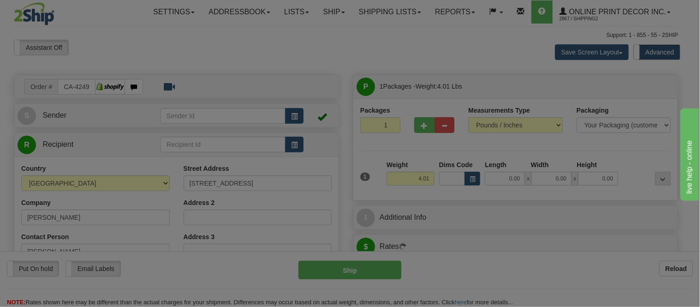
type input "CARP"
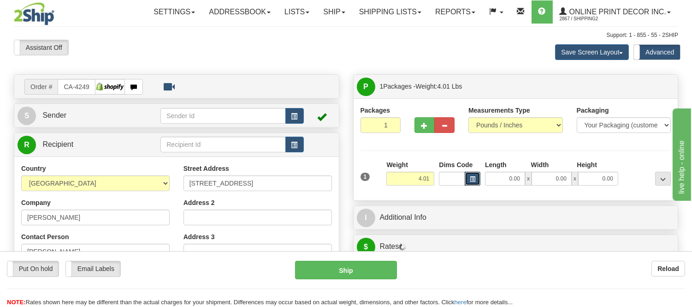
click at [472, 180] on span "button" at bounding box center [473, 179] width 6 height 5
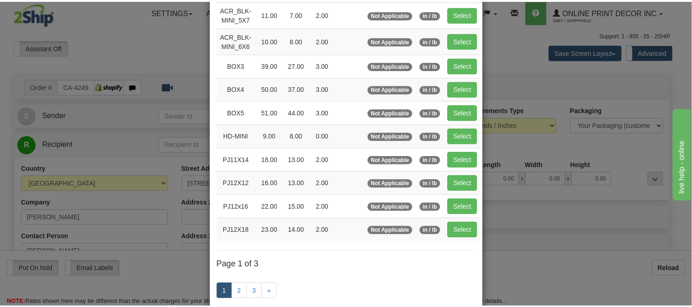
scroll to position [102, 0]
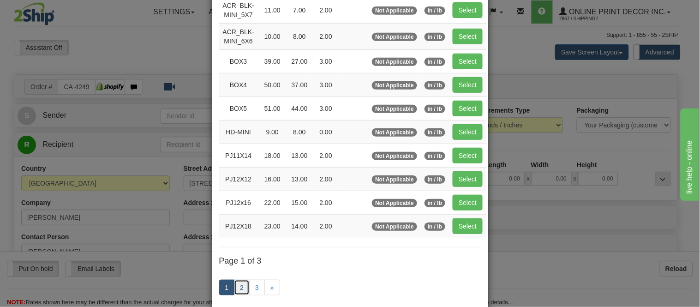
click at [236, 288] on link "2" at bounding box center [242, 288] width 16 height 16
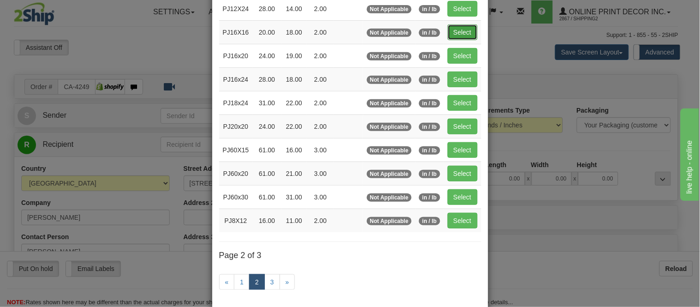
click at [456, 28] on button "Select" at bounding box center [462, 32] width 30 height 16
type input "PJ16X16"
type input "20.00"
type input "18.00"
type input "2.00"
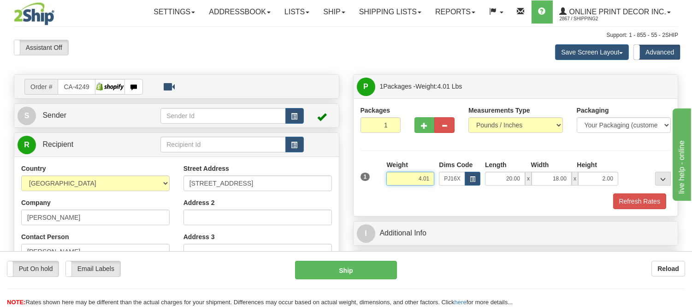
drag, startPoint x: 433, startPoint y: 178, endPoint x: 376, endPoint y: 190, distance: 57.4
click at [376, 190] on div "1 Weight 4.01 Dims Code x x" at bounding box center [515, 176] width 315 height 33
type input "5.98"
drag, startPoint x: 613, startPoint y: 176, endPoint x: 593, endPoint y: 184, distance: 22.1
click at [593, 184] on input "2.00" at bounding box center [598, 179] width 40 height 14
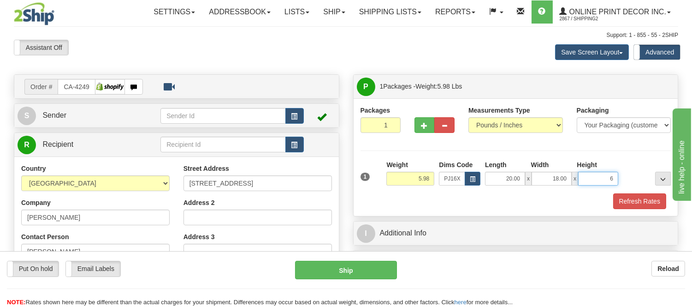
click button "Delete" at bounding box center [0, 0] width 0 height 0
type input "6.00"
click at [622, 197] on button "Refresh Rates" at bounding box center [639, 201] width 53 height 16
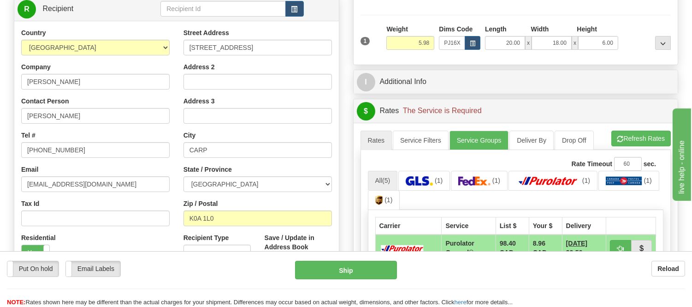
scroll to position [154, 0]
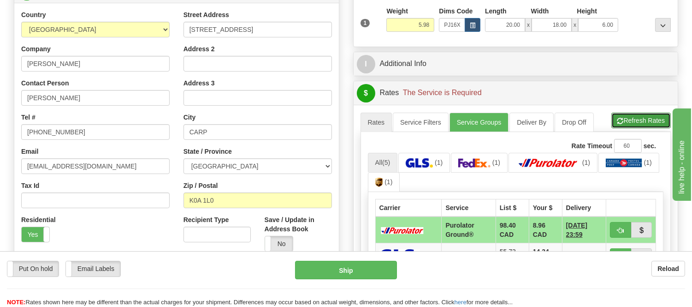
click at [619, 118] on span "button" at bounding box center [621, 121] width 6 height 6
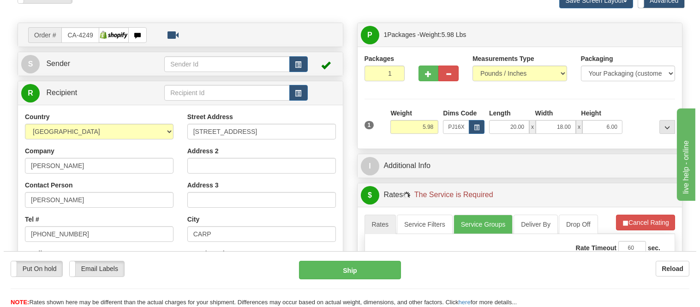
scroll to position [51, 0]
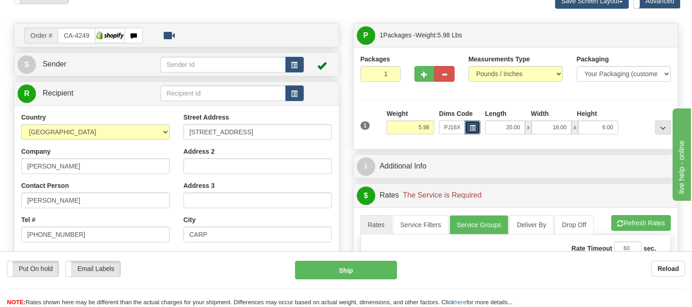
click at [475, 131] on span "button" at bounding box center [473, 127] width 6 height 5
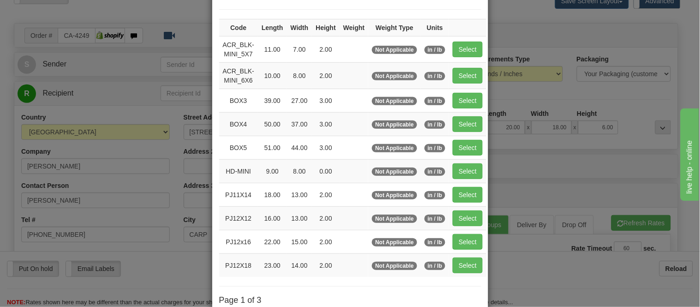
scroll to position [154, 0]
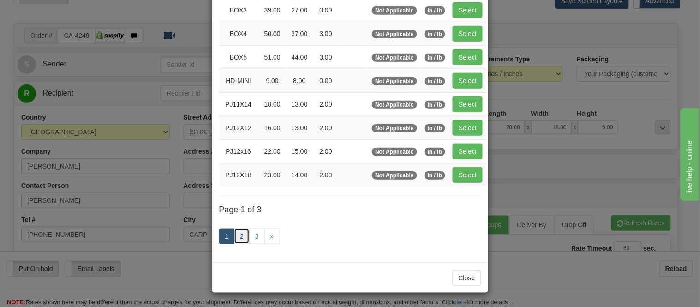
click at [237, 238] on link "2" at bounding box center [242, 236] width 16 height 16
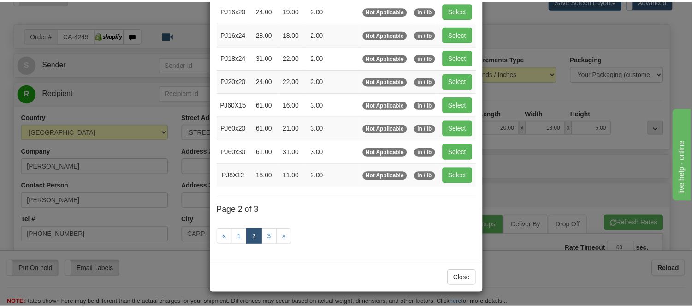
scroll to position [150, 0]
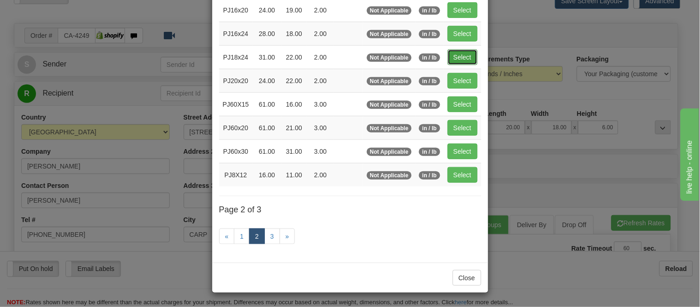
click at [447, 57] on button "Select" at bounding box center [462, 57] width 30 height 16
type input "PJ18x24"
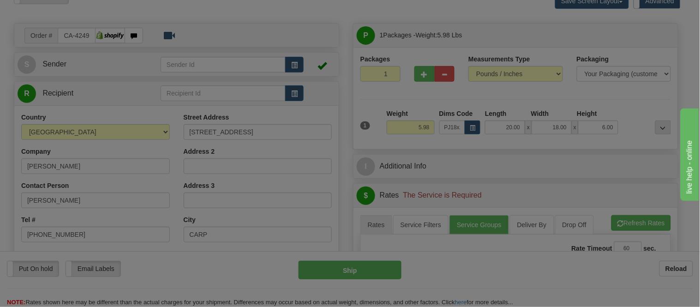
type input "31.00"
type input "22.00"
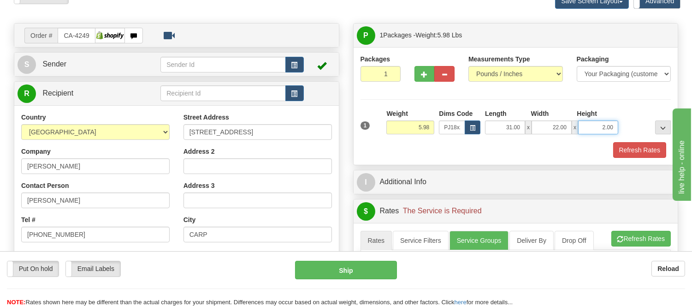
drag, startPoint x: 617, startPoint y: 127, endPoint x: 562, endPoint y: 140, distance: 56.8
click at [562, 140] on div "1 Weight 5.98 Dims Code x x" at bounding box center [515, 125] width 315 height 33
click button "Delete" at bounding box center [0, 0] width 0 height 0
type input "6.00"
click at [614, 150] on button "Refresh Rates" at bounding box center [639, 150] width 53 height 16
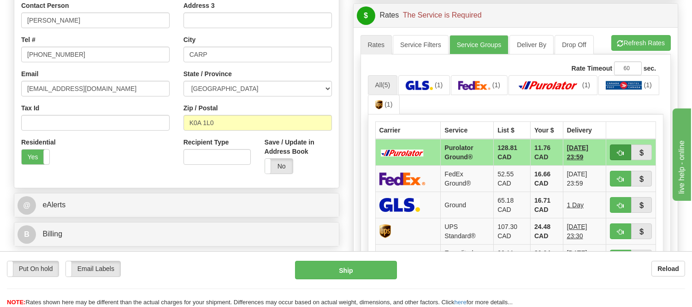
scroll to position [256, 0]
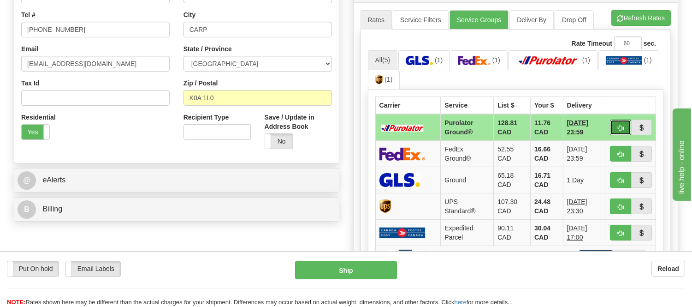
click at [619, 123] on button "button" at bounding box center [620, 127] width 21 height 16
type input "260"
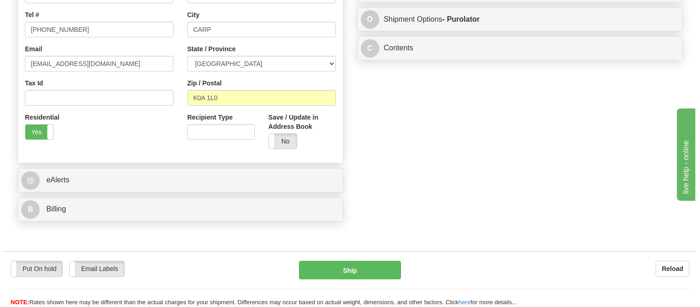
scroll to position [51, 0]
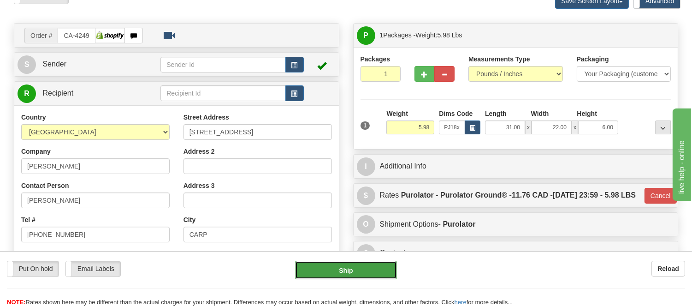
click at [380, 266] on button "Ship" at bounding box center [345, 270] width 101 height 18
